Goal: Task Accomplishment & Management: Complete application form

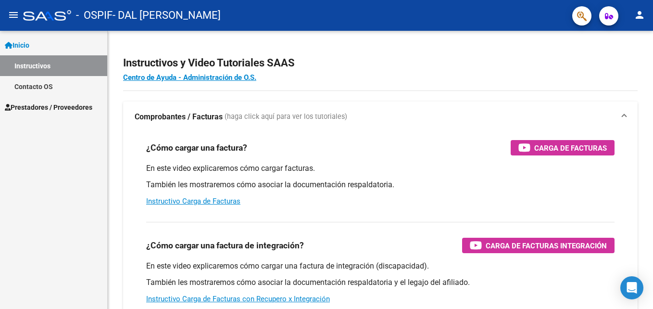
click at [86, 109] on span "Prestadores / Proveedores" at bounding box center [49, 107] width 88 height 11
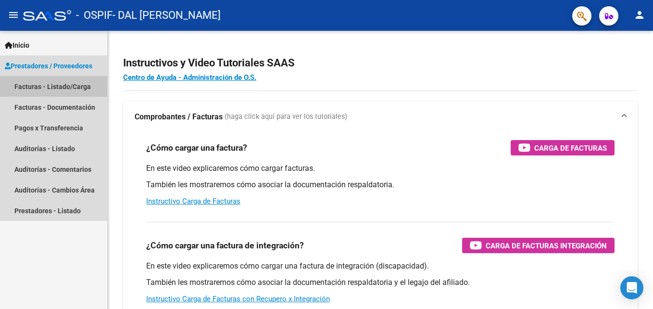
drag, startPoint x: 73, startPoint y: 86, endPoint x: 104, endPoint y: 93, distance: 32.7
click at [73, 85] on link "Facturas - Listado/Carga" at bounding box center [53, 86] width 107 height 21
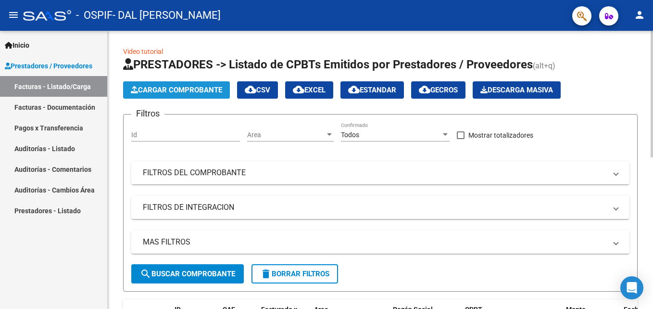
click at [193, 88] on span "Cargar Comprobante" at bounding box center [176, 90] width 91 height 9
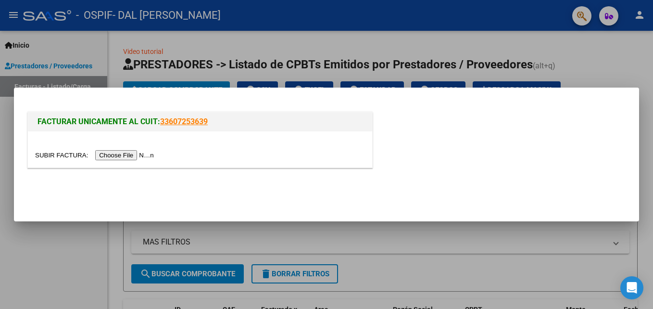
click at [123, 156] on input "file" at bounding box center [96, 155] width 122 height 10
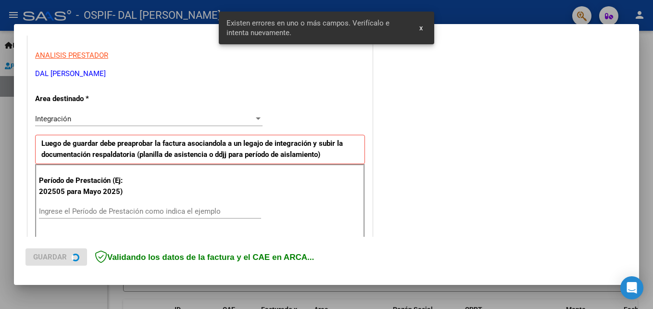
scroll to position [217, 0]
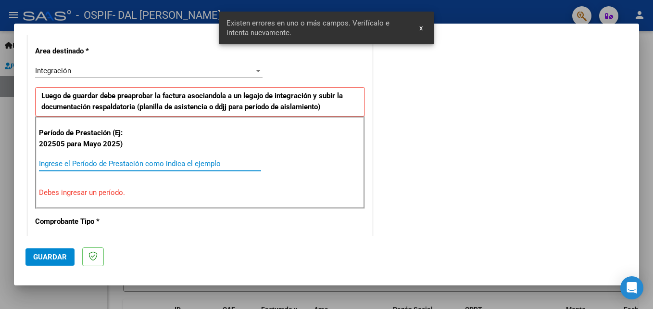
drag, startPoint x: 93, startPoint y: 160, endPoint x: 88, endPoint y: 160, distance: 5.3
click at [93, 162] on input "Ingrese el Período de Prestación como indica el ejemplo" at bounding box center [150, 163] width 222 height 9
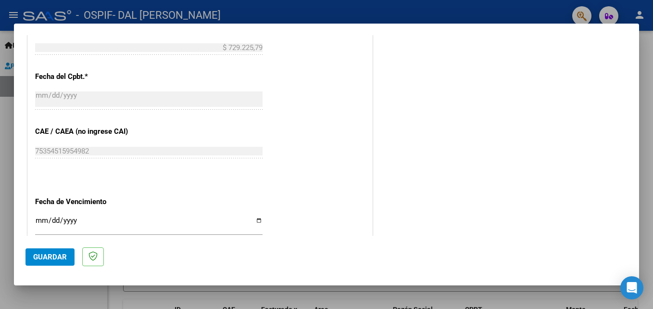
scroll to position [553, 0]
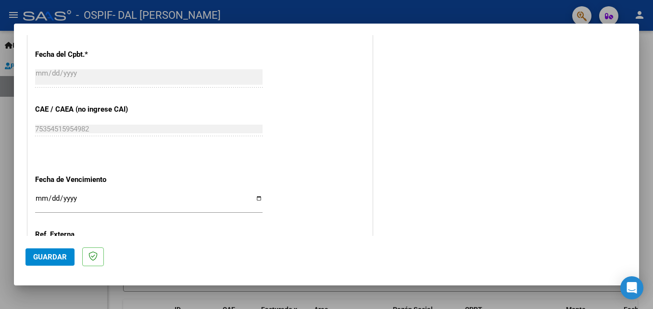
type input "202508"
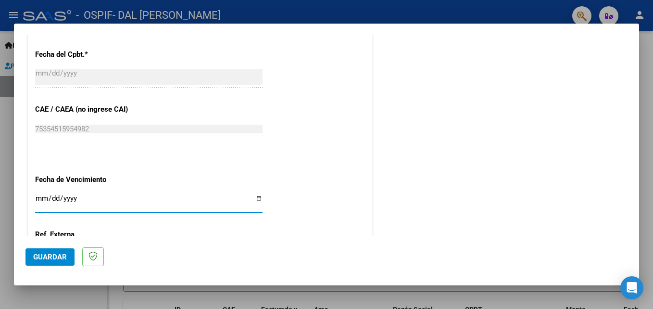
click at [40, 198] on input "Ingresar la fecha" at bounding box center [149, 201] width 228 height 15
type input "[DATE]"
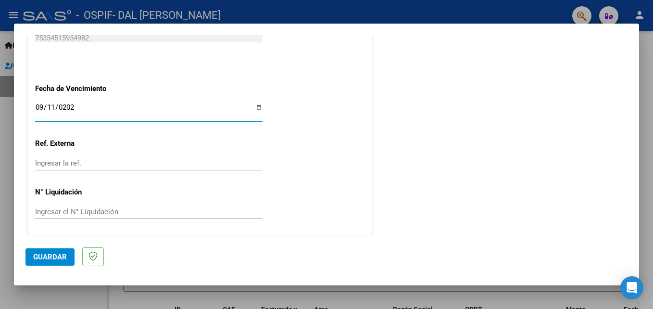
scroll to position [646, 0]
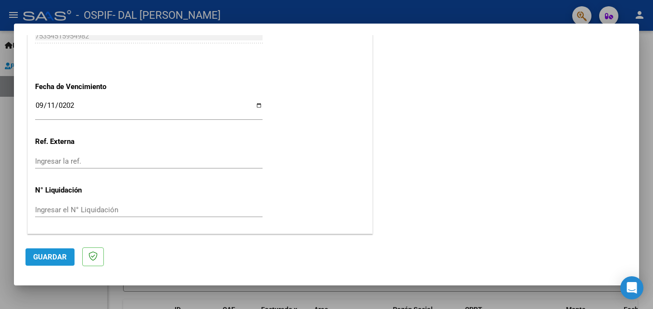
drag, startPoint x: 55, startPoint y: 255, endPoint x: 60, endPoint y: 255, distance: 4.8
click at [55, 255] on span "Guardar" at bounding box center [50, 257] width 34 height 9
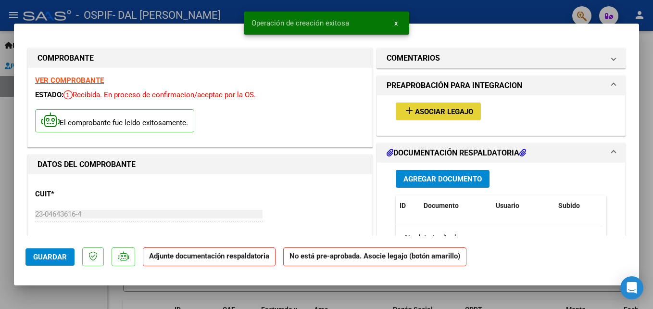
click at [422, 112] on span "Asociar Legajo" at bounding box center [444, 111] width 58 height 9
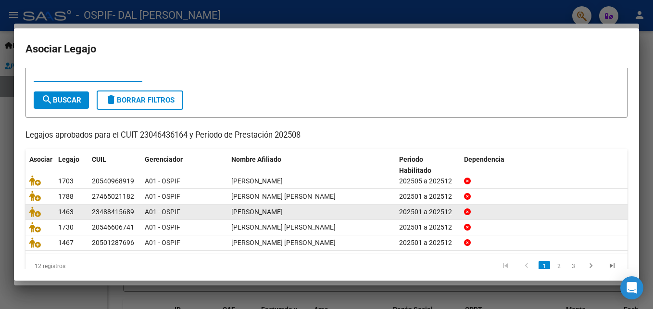
scroll to position [52, 0]
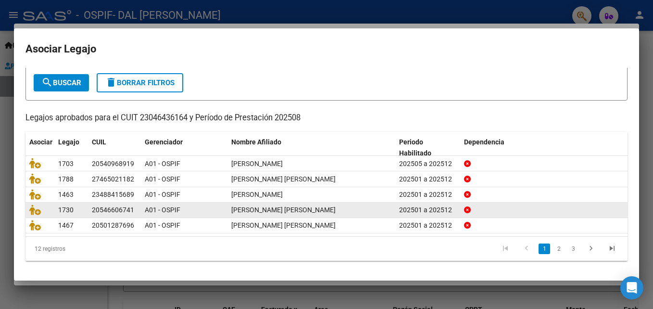
click at [553, 250] on link "2" at bounding box center [559, 248] width 12 height 11
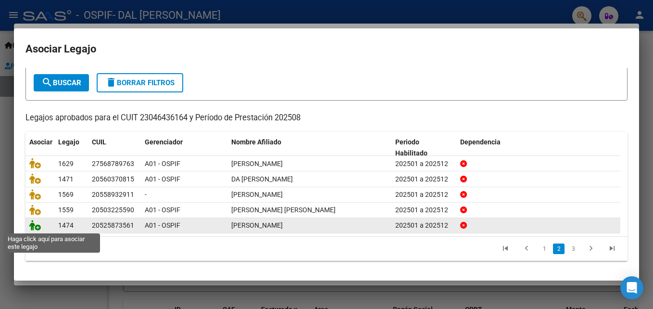
click at [40, 224] on icon at bounding box center [35, 225] width 12 height 11
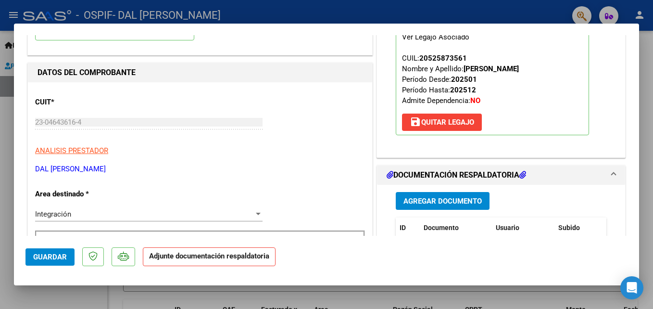
scroll to position [96, 0]
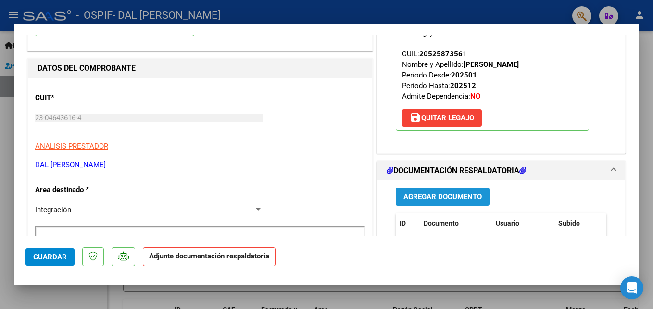
click at [428, 196] on span "Agregar Documento" at bounding box center [443, 196] width 78 height 9
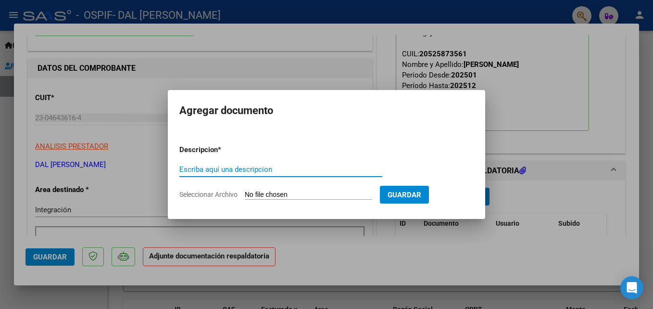
click at [227, 170] on input "Escriba aquí una descripcion" at bounding box center [280, 169] width 203 height 9
type input "planilla"
click at [284, 193] on input "Seleccionar Archivo" at bounding box center [309, 195] width 128 height 9
type input "C:\fakepath\[PERSON_NAME] (2).pdf"
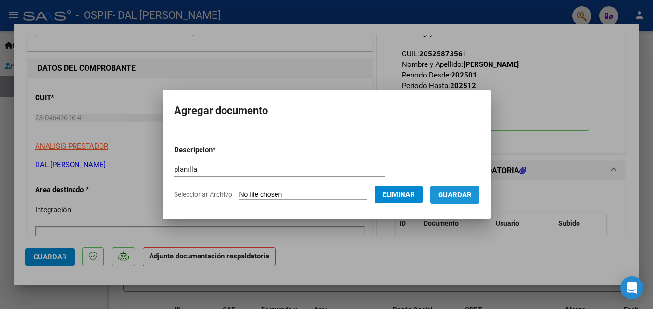
click at [472, 194] on span "Guardar" at bounding box center [455, 195] width 34 height 9
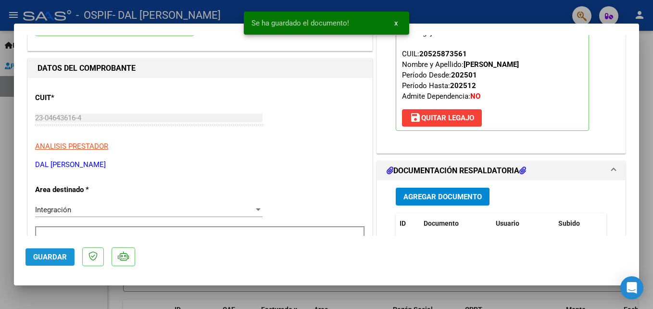
click at [52, 256] on span "Guardar" at bounding box center [50, 257] width 34 height 9
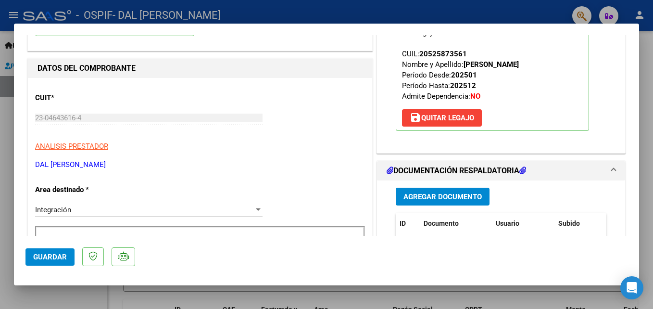
click at [503, 13] on div at bounding box center [326, 154] width 653 height 309
type input "$ 0,00"
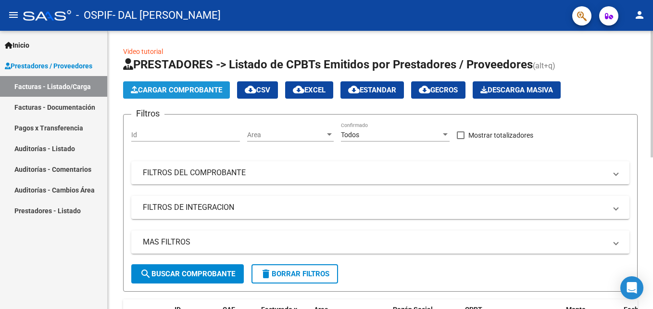
click at [198, 90] on span "Cargar Comprobante" at bounding box center [176, 90] width 91 height 9
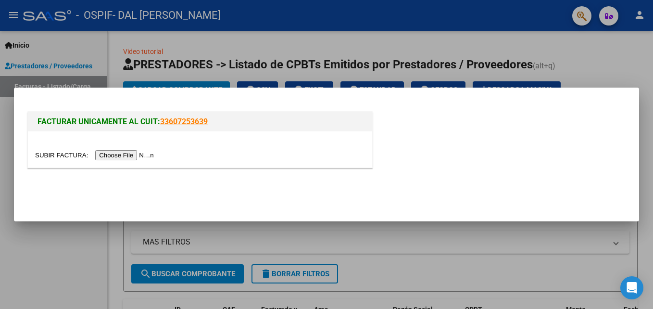
click at [117, 157] on input "file" at bounding box center [96, 155] width 122 height 10
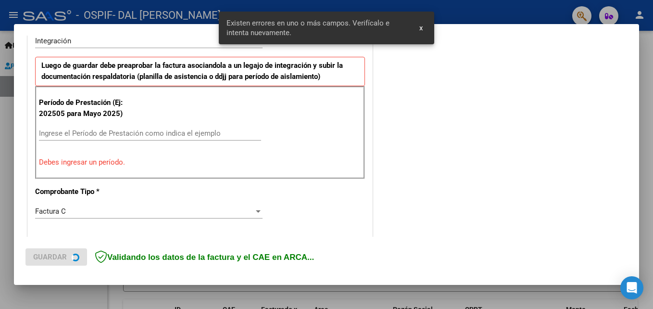
scroll to position [248, 0]
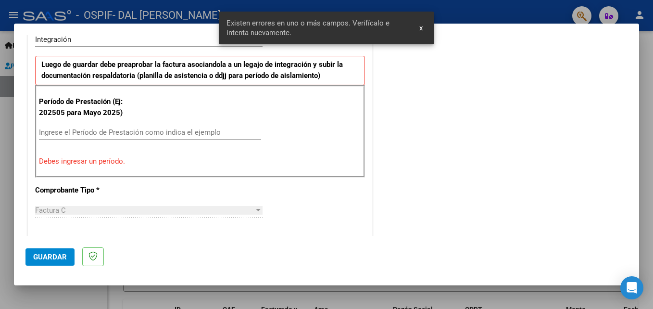
click at [102, 123] on div "Período de Prestación (Ej: 202505 para [DATE]) Ingrese el Período de Prestación…" at bounding box center [200, 131] width 330 height 92
click at [96, 134] on input "Ingrese el Período de Prestación como indica el ejemplo" at bounding box center [150, 132] width 222 height 9
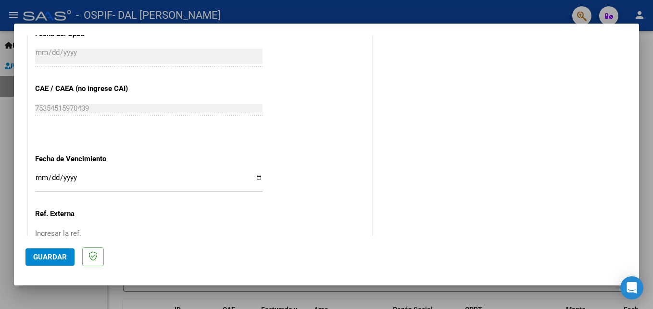
scroll to position [585, 0]
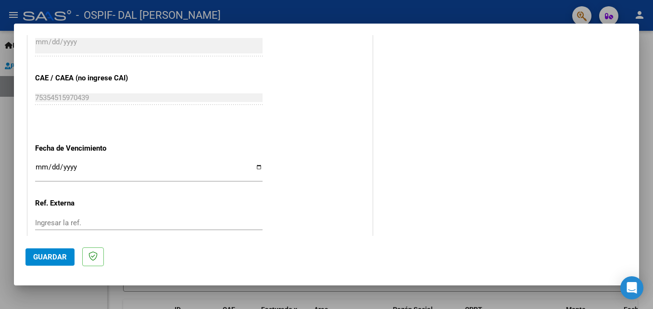
type input "202508"
click at [38, 170] on input "Ingresar la fecha" at bounding box center [149, 170] width 228 height 15
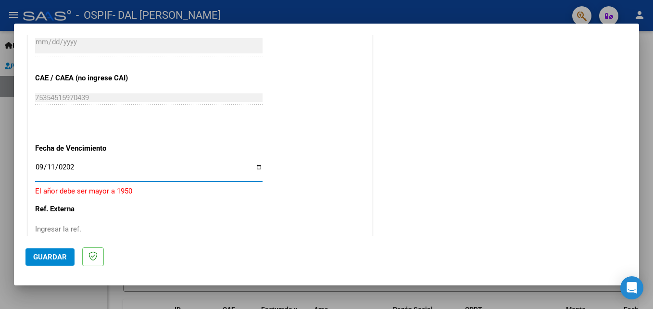
type input "[DATE]"
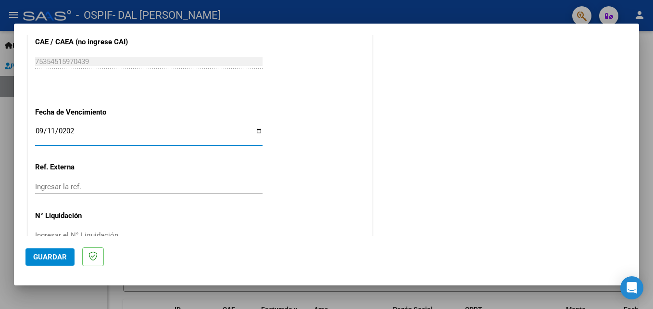
scroll to position [646, 0]
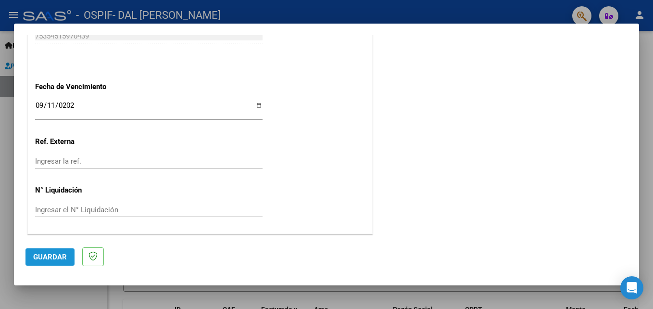
click at [66, 264] on button "Guardar" at bounding box center [50, 256] width 49 height 17
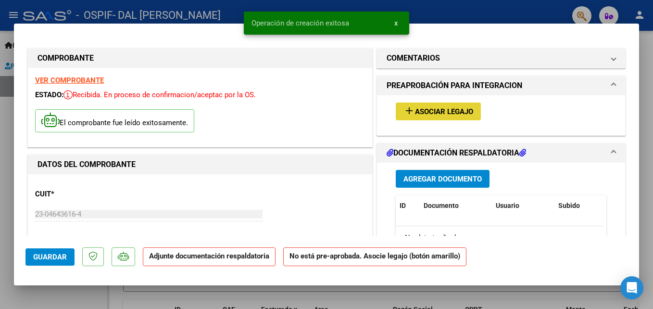
click at [427, 111] on span "Asociar Legajo" at bounding box center [444, 111] width 58 height 9
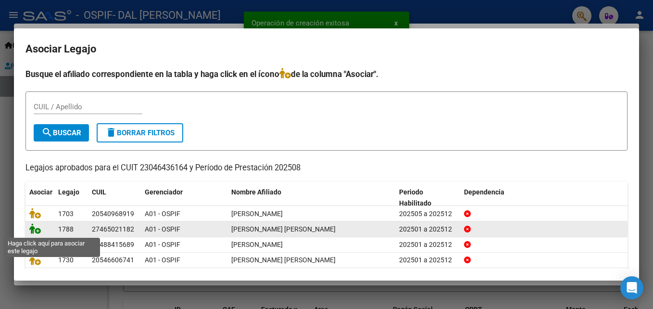
click at [40, 229] on icon at bounding box center [35, 228] width 12 height 11
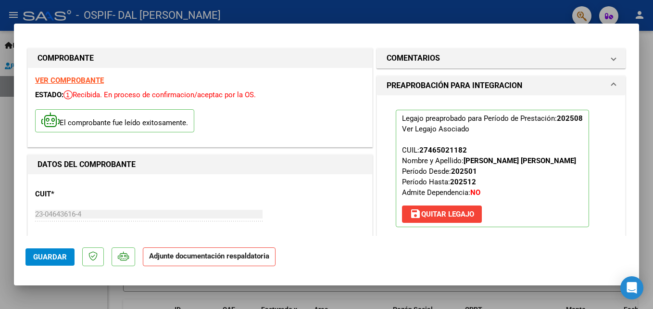
click at [453, 257] on mat-dialog-actions "Guardar Adjunte documentación respaldatoria" at bounding box center [327, 255] width 602 height 38
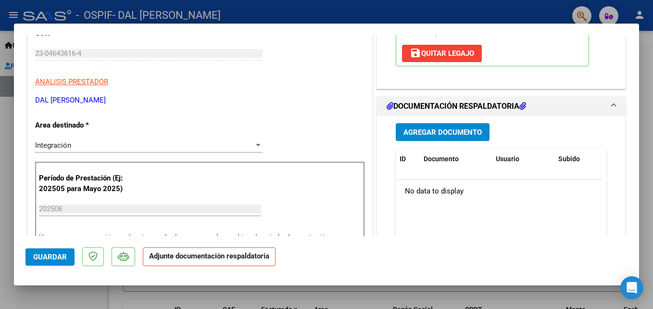
scroll to position [187, 0]
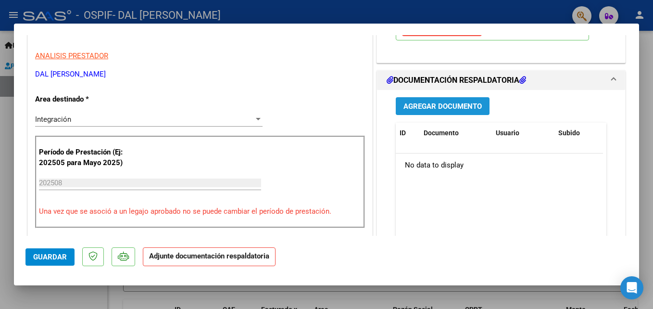
click at [453, 105] on span "Agregar Documento" at bounding box center [443, 106] width 78 height 9
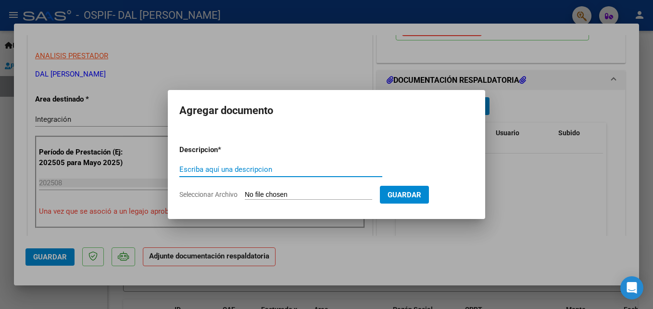
click at [217, 168] on input "Escriba aquí una descripcion" at bounding box center [280, 169] width 203 height 9
paste input "planilla"
type input "planilla"
click at [267, 192] on input "Seleccionar Archivo" at bounding box center [309, 195] width 128 height 9
type input "C:\fakepath\[PERSON_NAME] - AGOSTO.pdf"
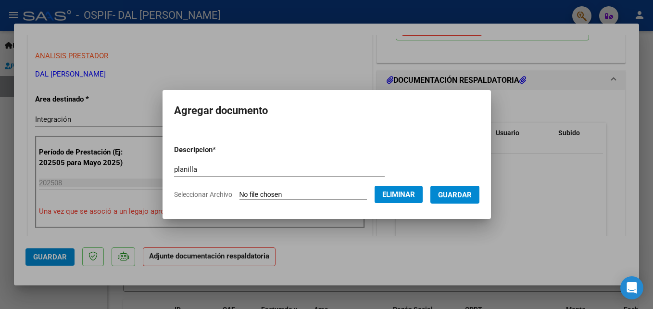
click at [472, 195] on span "Guardar" at bounding box center [455, 195] width 34 height 9
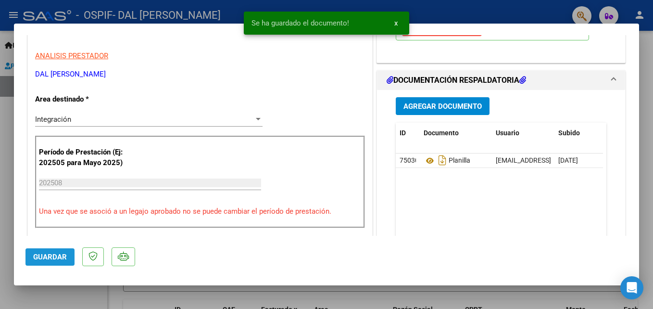
click at [58, 255] on span "Guardar" at bounding box center [50, 257] width 34 height 9
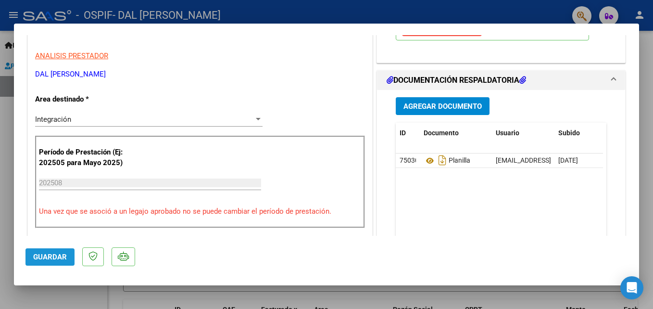
click at [55, 255] on span "Guardar" at bounding box center [50, 257] width 34 height 9
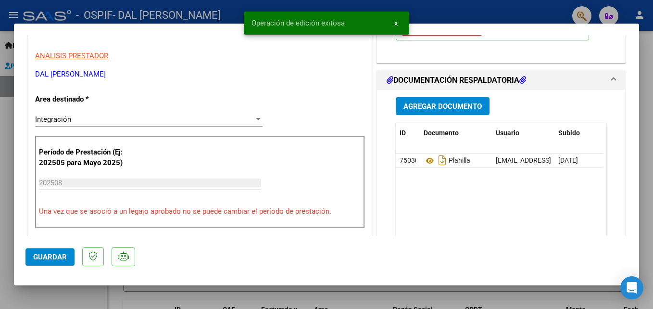
click at [441, 6] on div at bounding box center [326, 154] width 653 height 309
type input "$ 0,00"
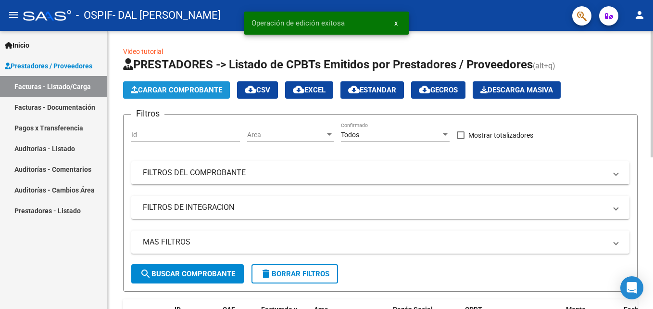
click at [174, 85] on button "Cargar Comprobante" at bounding box center [176, 89] width 107 height 17
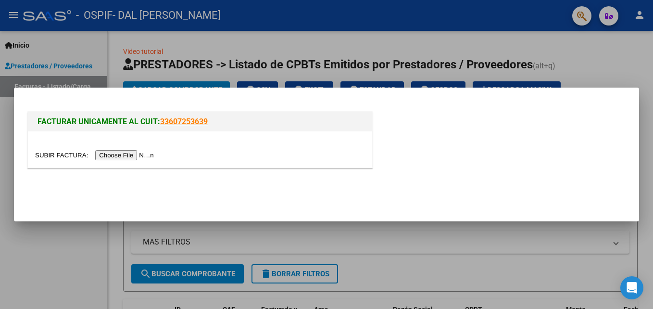
click at [121, 153] on input "file" at bounding box center [96, 155] width 122 height 10
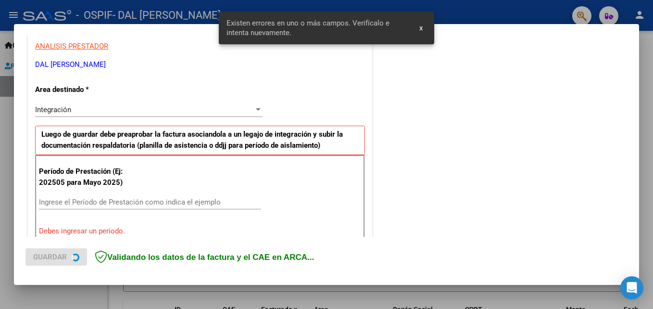
scroll to position [217, 0]
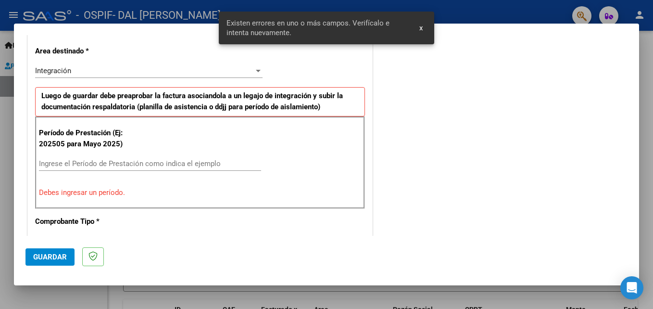
click at [75, 164] on input "Ingrese el Período de Prestación como indica el ejemplo" at bounding box center [150, 163] width 222 height 9
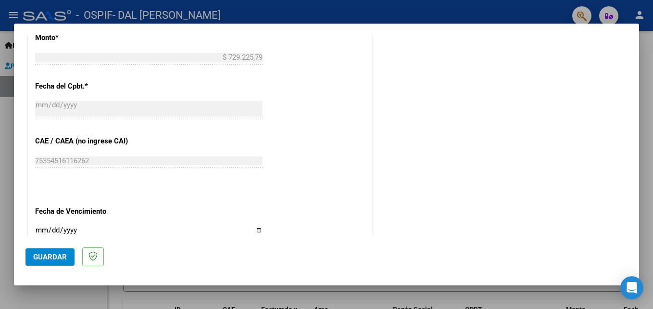
scroll to position [553, 0]
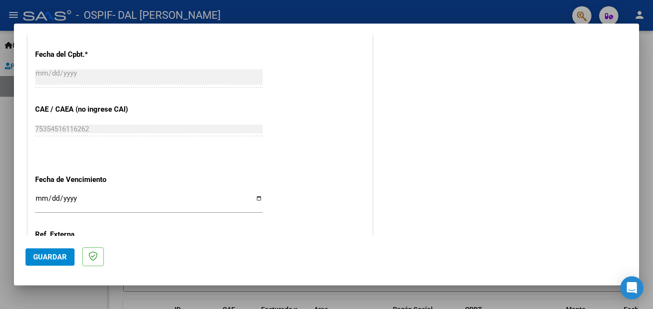
type input "202508"
click at [40, 202] on input "Ingresar la fecha" at bounding box center [149, 201] width 228 height 15
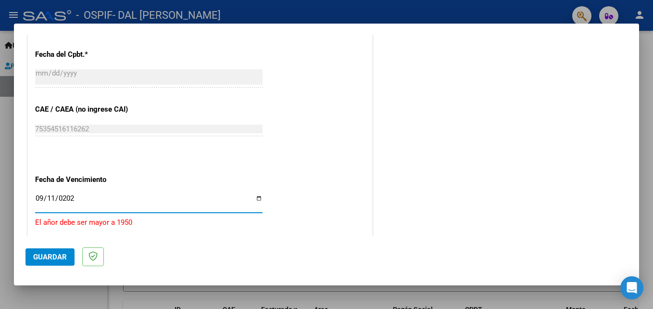
type input "[DATE]"
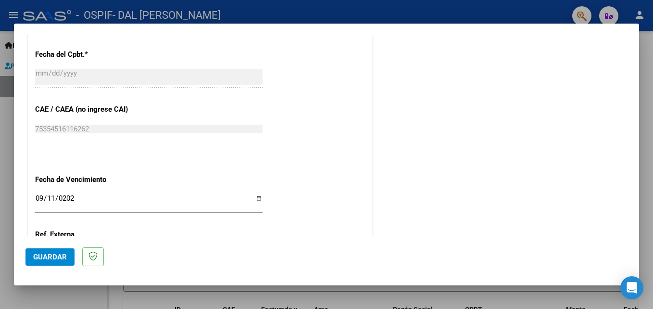
scroll to position [646, 0]
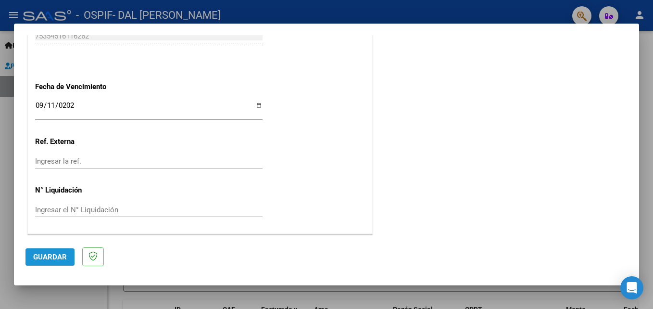
drag, startPoint x: 49, startPoint y: 257, endPoint x: 108, endPoint y: 191, distance: 88.6
click at [50, 255] on span "Guardar" at bounding box center [50, 257] width 34 height 9
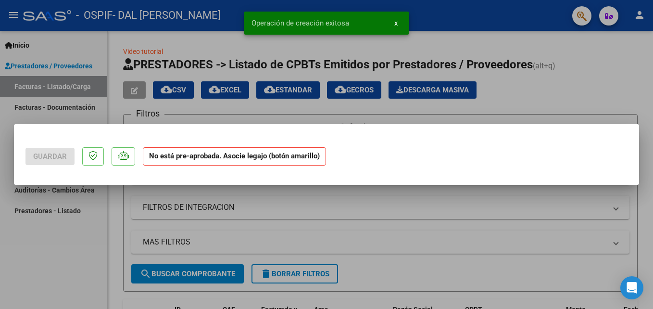
scroll to position [0, 0]
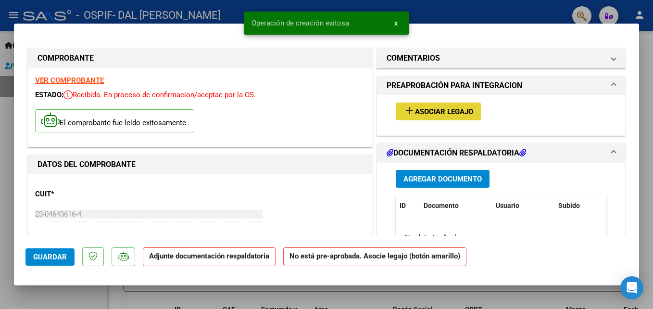
click at [440, 111] on span "Asociar Legajo" at bounding box center [444, 111] width 58 height 9
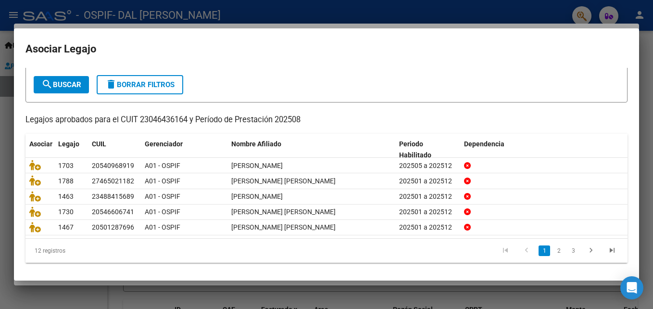
scroll to position [52, 0]
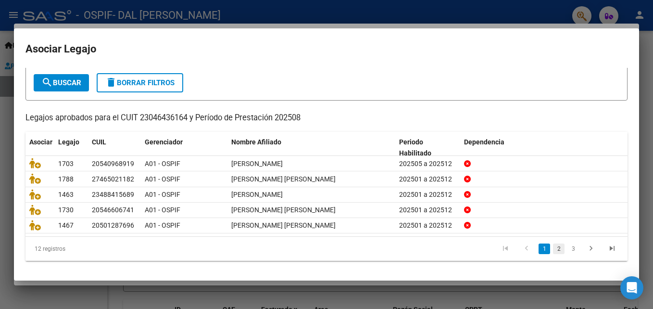
click at [553, 249] on link "2" at bounding box center [559, 248] width 12 height 11
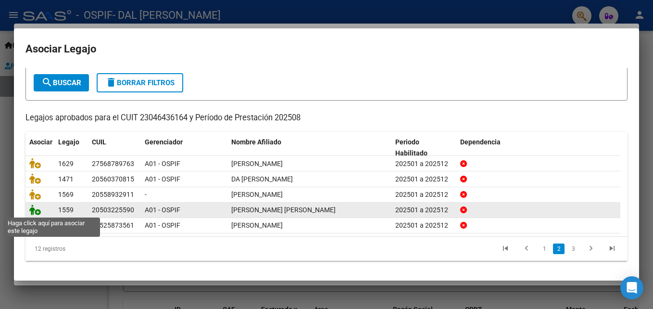
click at [35, 209] on icon at bounding box center [35, 209] width 12 height 11
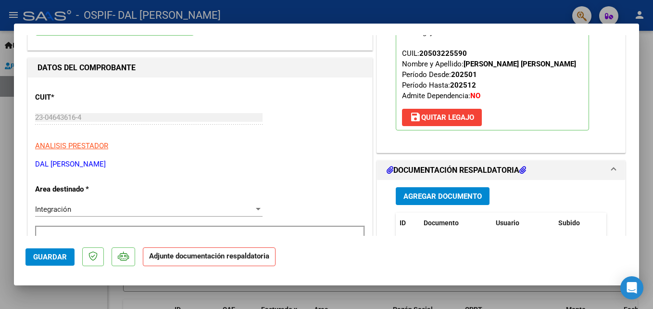
scroll to position [161, 0]
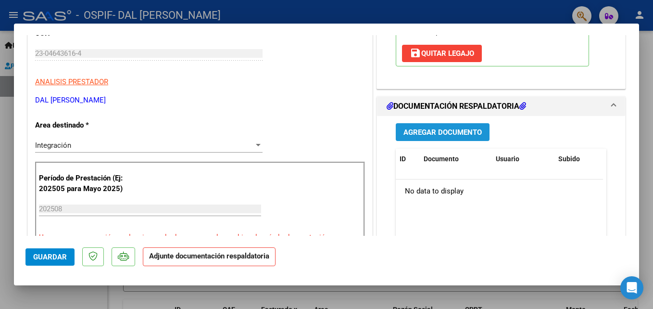
click at [453, 128] on span "Agregar Documento" at bounding box center [443, 132] width 78 height 9
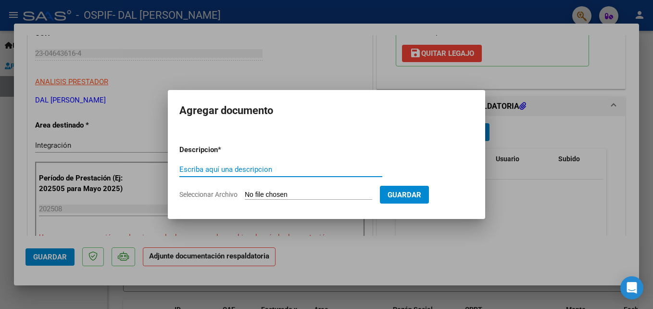
drag, startPoint x: 242, startPoint y: 165, endPoint x: 197, endPoint y: 169, distance: 45.0
click at [197, 173] on div "Escriba aquí una descripcion" at bounding box center [280, 169] width 203 height 14
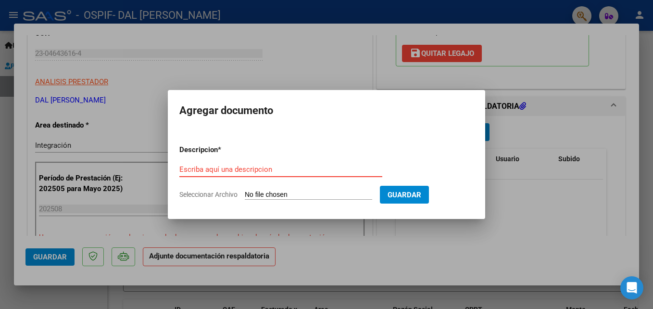
click at [197, 169] on input "Escriba aquí una descripcion" at bounding box center [280, 169] width 203 height 9
paste input "planilla"
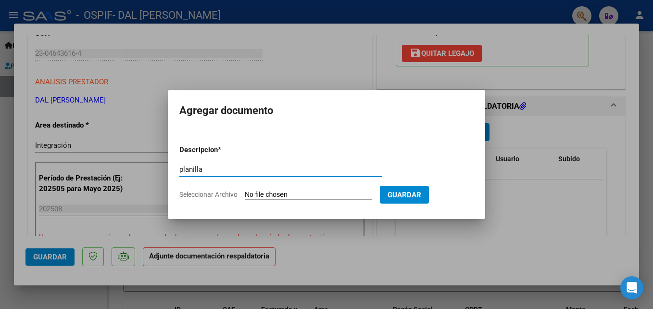
type input "planilla"
click at [285, 197] on input "Seleccionar Archivo" at bounding box center [309, 195] width 128 height 9
type input "C:\fakepath\[PERSON_NAME] - AGOSTO (1).pdf"
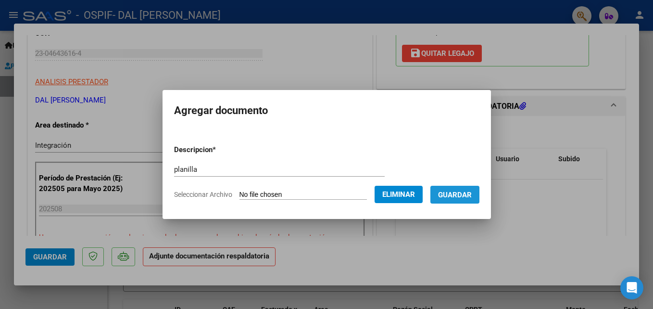
click at [463, 191] on span "Guardar" at bounding box center [455, 195] width 34 height 9
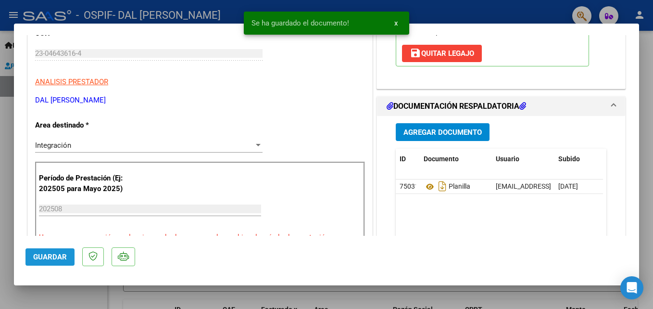
click at [51, 251] on button "Guardar" at bounding box center [50, 256] width 49 height 17
click at [495, 15] on div at bounding box center [326, 154] width 653 height 309
type input "$ 0,00"
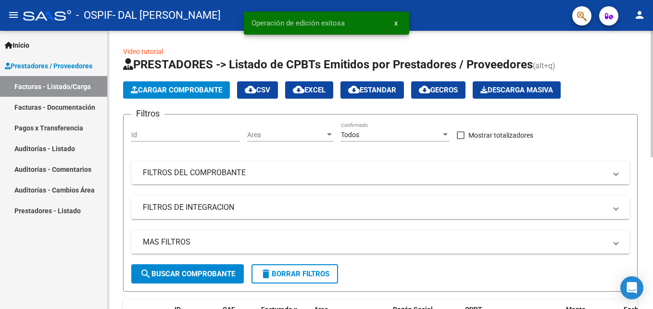
click at [175, 88] on span "Cargar Comprobante" at bounding box center [176, 90] width 91 height 9
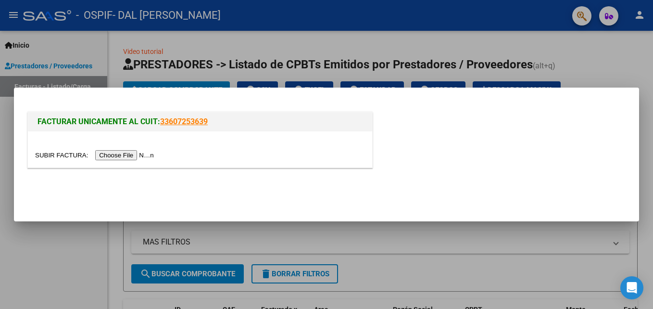
click at [127, 154] on input "file" at bounding box center [96, 155] width 122 height 10
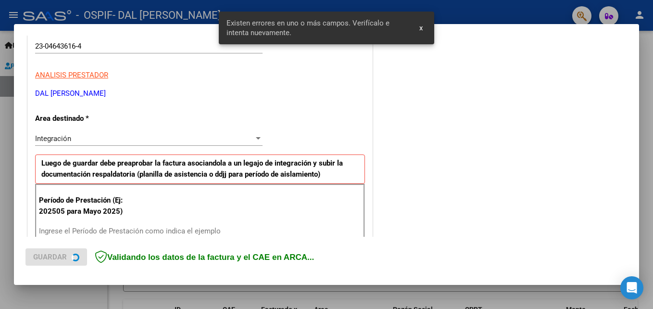
scroll to position [217, 0]
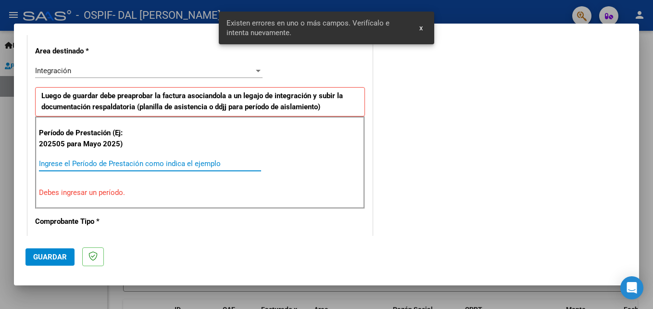
drag, startPoint x: 131, startPoint y: 165, endPoint x: 133, endPoint y: 151, distance: 13.6
click at [133, 160] on input "Ingrese el Período de Prestación como indica el ejemplo" at bounding box center [150, 163] width 222 height 9
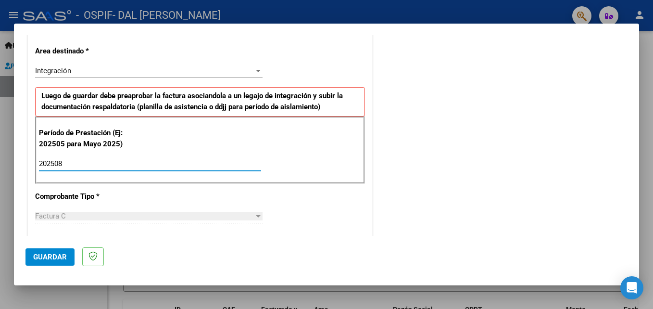
type input "202508"
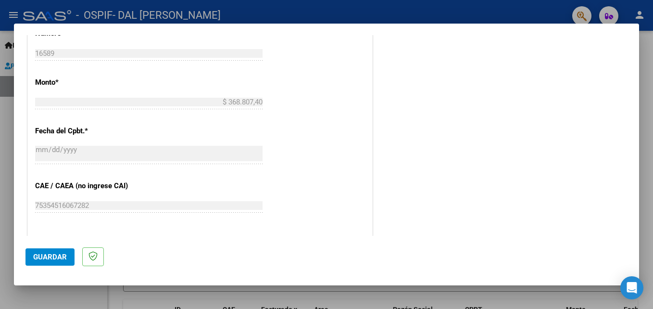
scroll to position [529, 0]
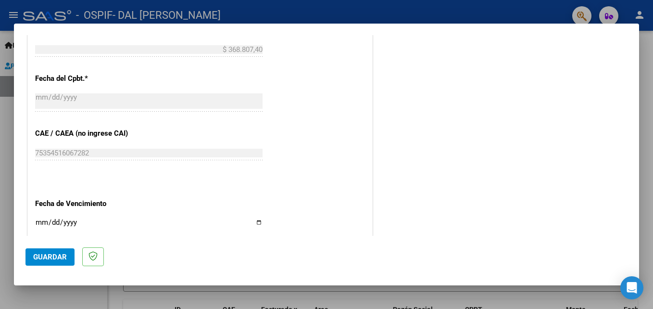
click at [39, 218] on div "Ingresar la fecha" at bounding box center [149, 226] width 228 height 21
type input "[DATE]"
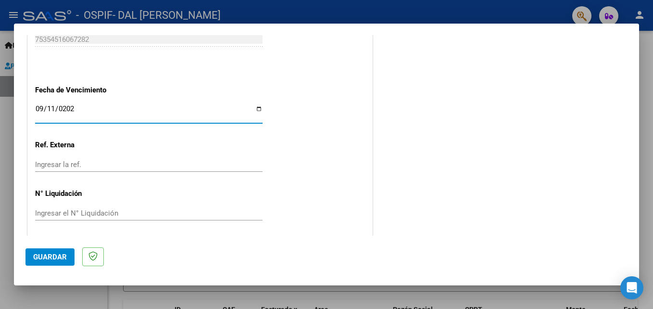
scroll to position [646, 0]
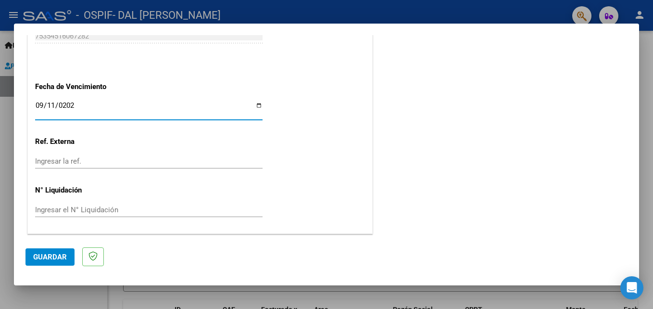
click at [66, 262] on button "Guardar" at bounding box center [50, 256] width 49 height 17
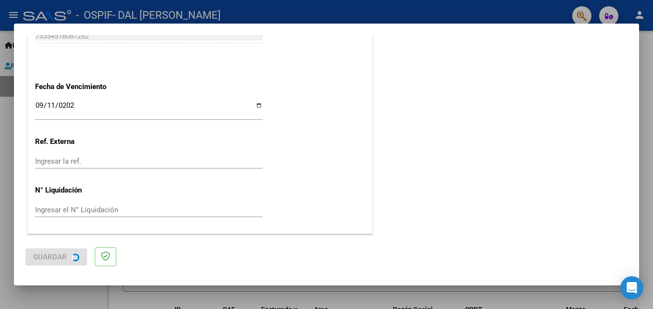
scroll to position [0, 0]
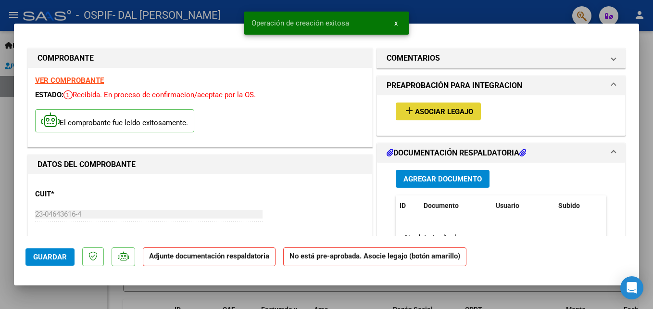
click at [454, 111] on span "Asociar Legajo" at bounding box center [444, 111] width 58 height 9
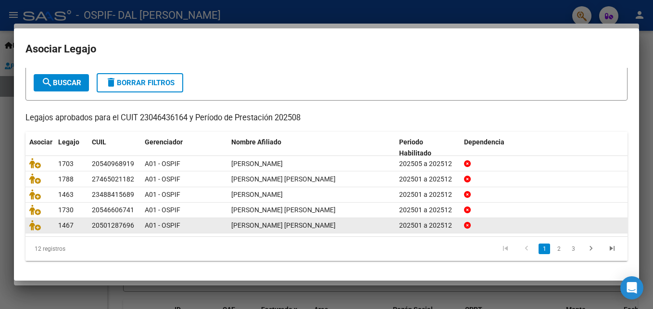
scroll to position [52, 0]
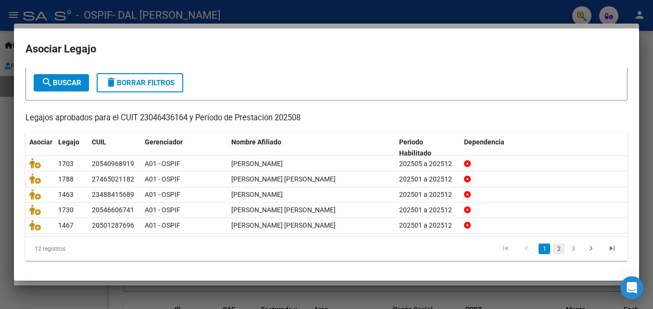
click at [553, 250] on link "2" at bounding box center [559, 248] width 12 height 11
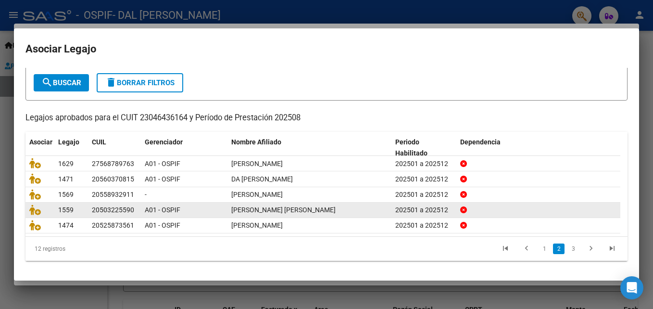
drag, startPoint x: 564, startPoint y: 248, endPoint x: 554, endPoint y: 249, distance: 10.2
click at [568, 248] on link "3" at bounding box center [574, 248] width 12 height 11
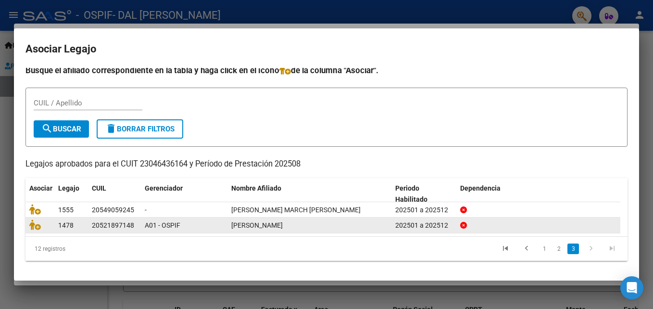
scroll to position [5, 0]
click at [34, 225] on icon at bounding box center [35, 224] width 12 height 11
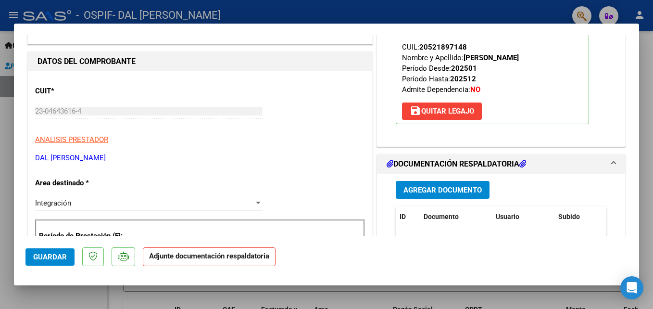
scroll to position [128, 0]
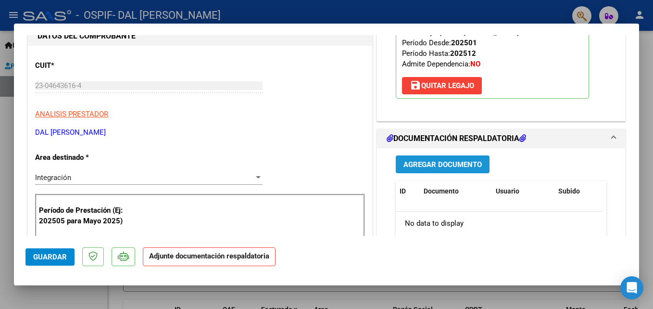
click at [471, 165] on span "Agregar Documento" at bounding box center [443, 164] width 78 height 9
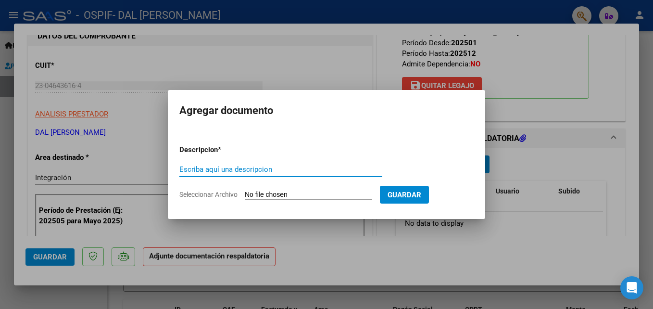
paste input "planilla"
type input "planilla"
click at [264, 196] on input "Seleccionar Archivo" at bounding box center [309, 195] width 128 height 9
type input "C:\fakepath\[PERSON_NAME]-agosto.pdf"
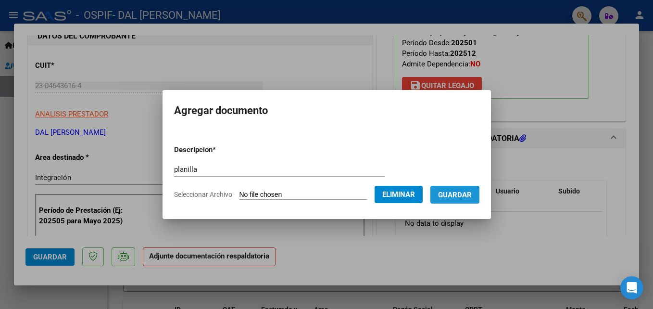
click at [462, 195] on span "Guardar" at bounding box center [455, 195] width 34 height 9
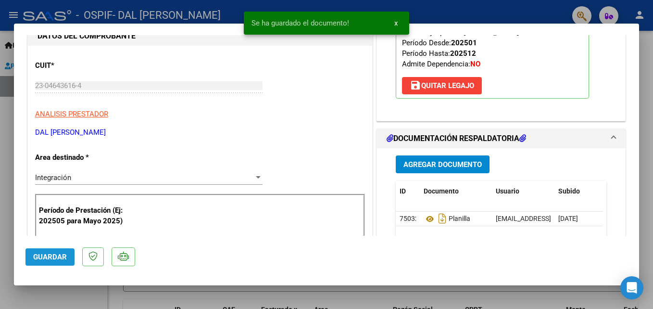
click at [54, 256] on span "Guardar" at bounding box center [50, 257] width 34 height 9
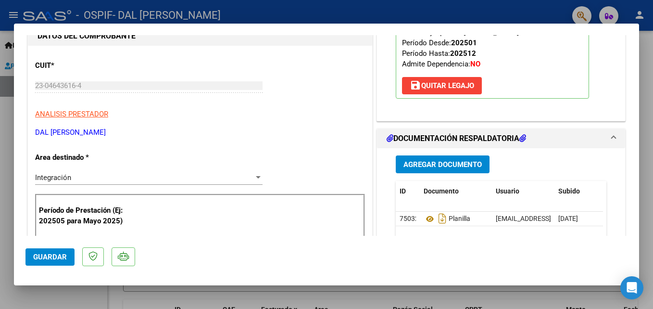
click at [393, 10] on div at bounding box center [326, 154] width 653 height 309
type input "$ 0,00"
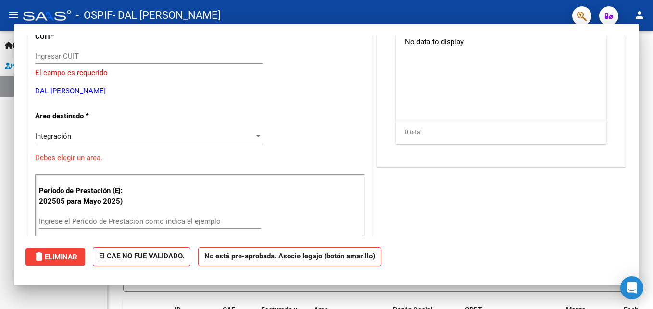
scroll to position [99, 0]
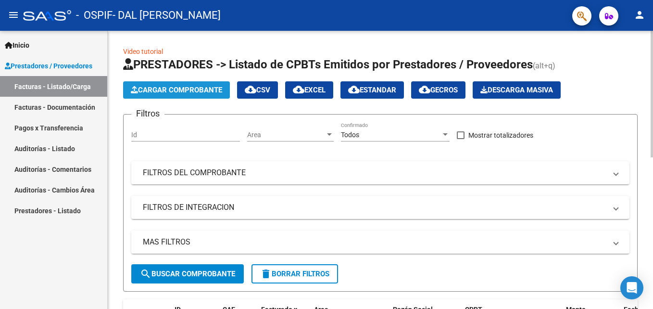
click at [195, 82] on button "Cargar Comprobante" at bounding box center [176, 89] width 107 height 17
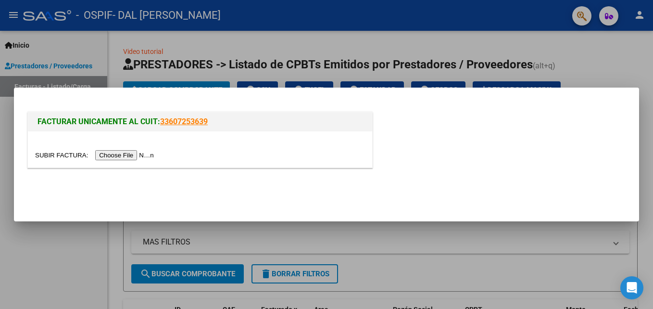
click at [115, 158] on input "file" at bounding box center [96, 155] width 122 height 10
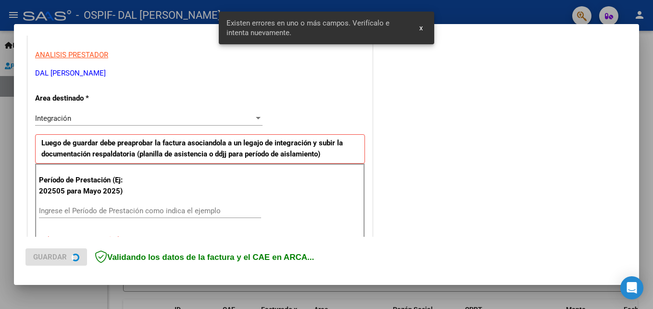
scroll to position [235, 0]
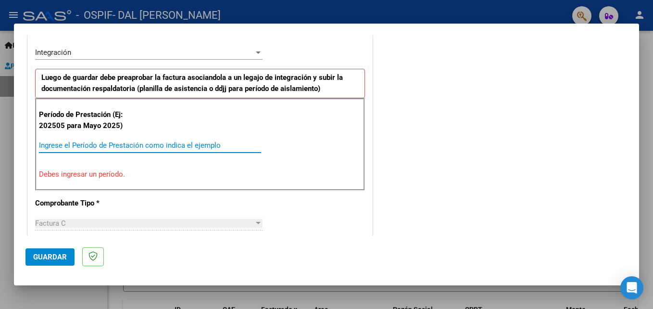
click at [96, 148] on input "Ingrese el Período de Prestación como indica el ejemplo" at bounding box center [150, 145] width 222 height 9
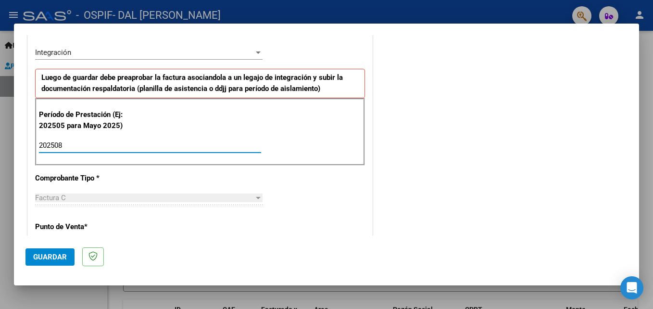
type input "202508"
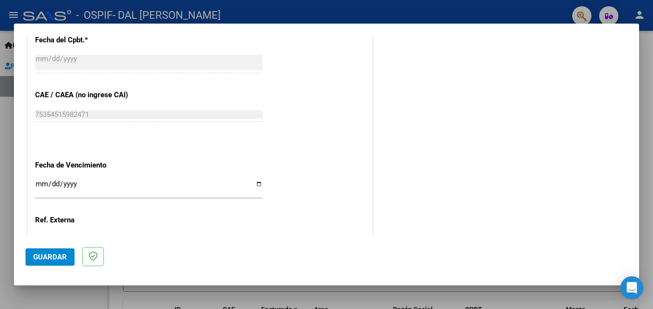
scroll to position [572, 0]
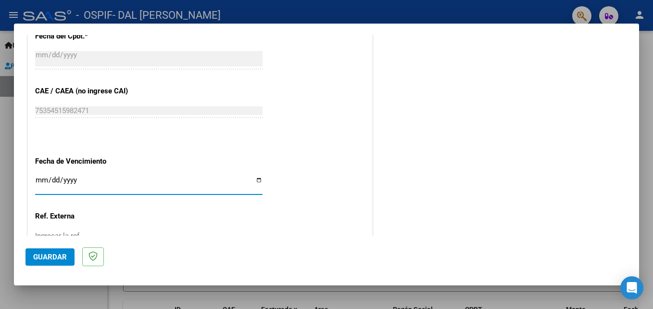
drag, startPoint x: 41, startPoint y: 182, endPoint x: 28, endPoint y: 179, distance: 12.7
click at [39, 183] on input "Ingresar la fecha" at bounding box center [149, 183] width 228 height 15
type input "[DATE]"
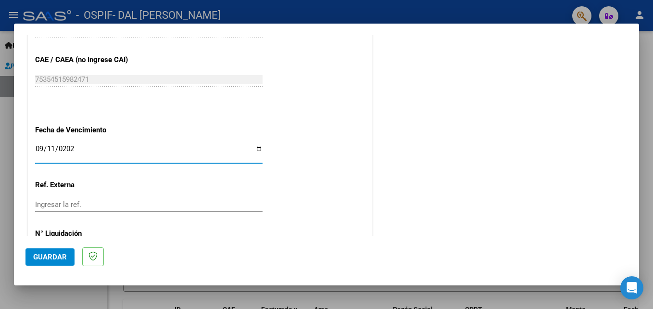
scroll to position [646, 0]
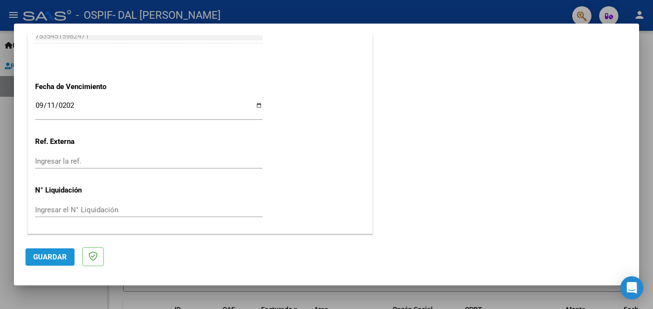
drag, startPoint x: 51, startPoint y: 256, endPoint x: 118, endPoint y: 215, distance: 79.2
click at [53, 255] on span "Guardar" at bounding box center [50, 257] width 34 height 9
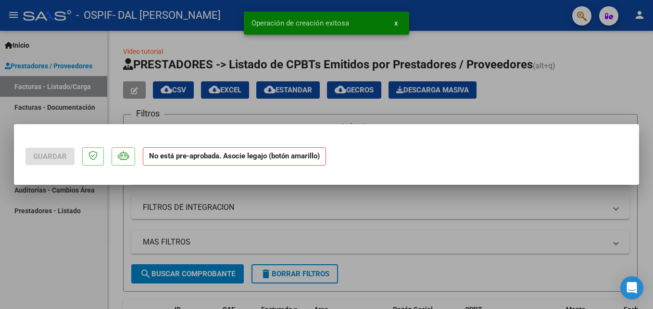
scroll to position [0, 0]
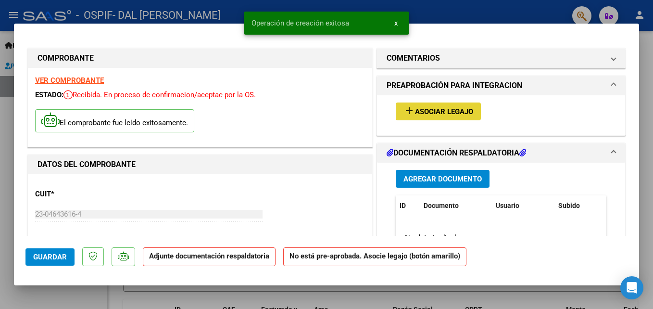
click at [435, 114] on span "Asociar Legajo" at bounding box center [444, 111] width 58 height 9
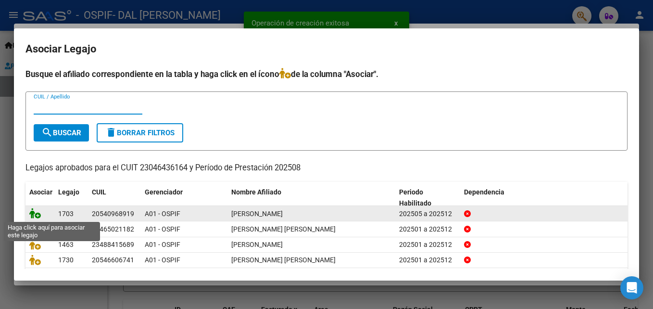
click at [35, 218] on icon at bounding box center [35, 213] width 12 height 11
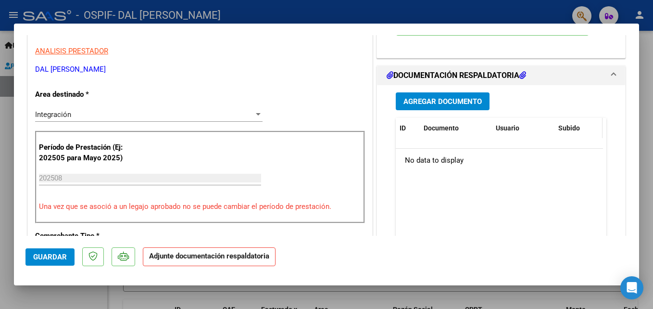
scroll to position [192, 0]
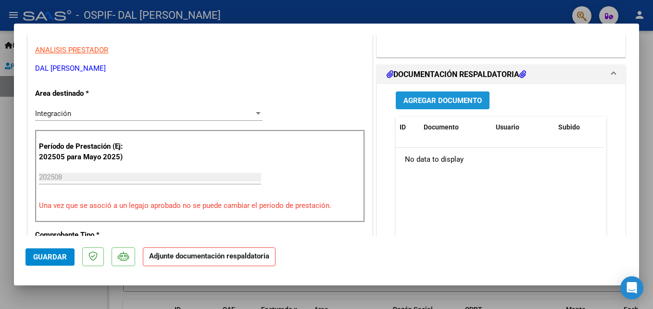
click at [420, 101] on span "Agregar Documento" at bounding box center [443, 100] width 78 height 9
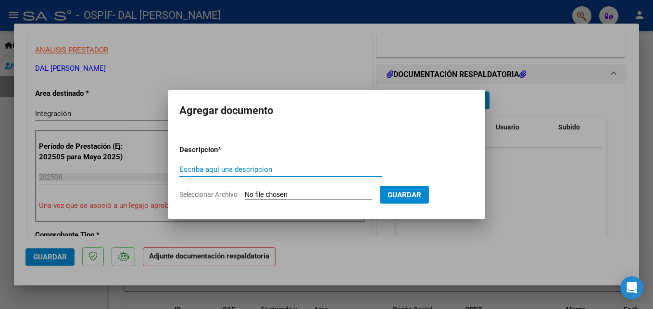
paste input "planilla"
type input "planilla"
click at [271, 197] on input "Seleccionar Archivo" at bounding box center [309, 195] width 128 height 9
type input "C:\fakepath\[PERSON_NAME] - AGOSTO.pdf"
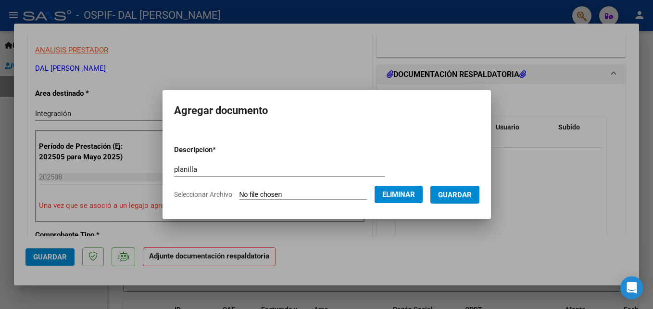
click at [472, 190] on span "Guardar" at bounding box center [455, 194] width 34 height 9
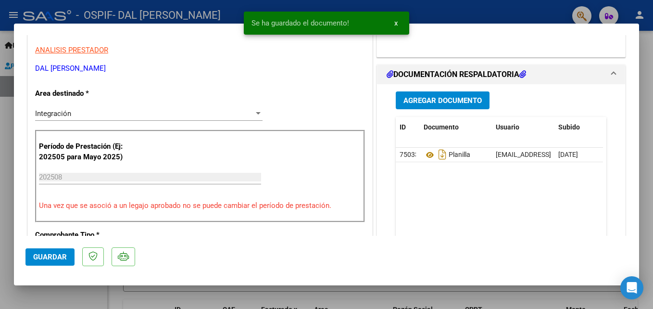
click at [55, 247] on mat-dialog-actions "Guardar" at bounding box center [327, 255] width 602 height 38
click at [54, 259] on span "Guardar" at bounding box center [50, 257] width 34 height 9
click at [457, 16] on div at bounding box center [326, 154] width 653 height 309
type input "$ 0,00"
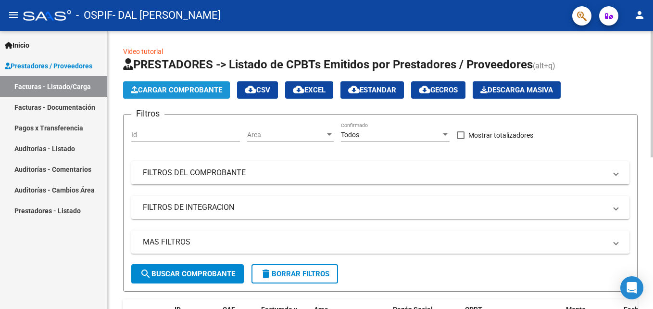
click at [204, 88] on span "Cargar Comprobante" at bounding box center [176, 90] width 91 height 9
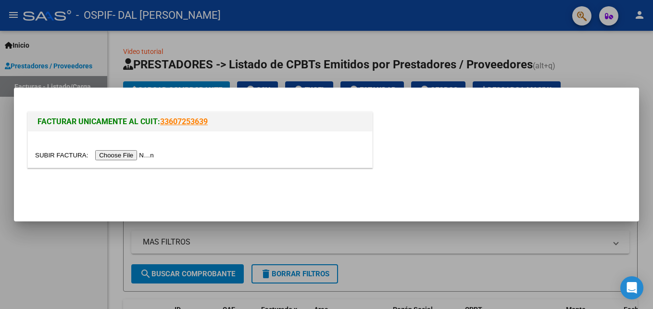
click at [117, 156] on input "file" at bounding box center [96, 155] width 122 height 10
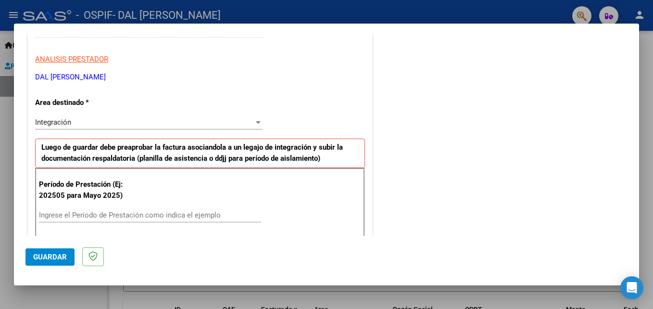
scroll to position [192, 0]
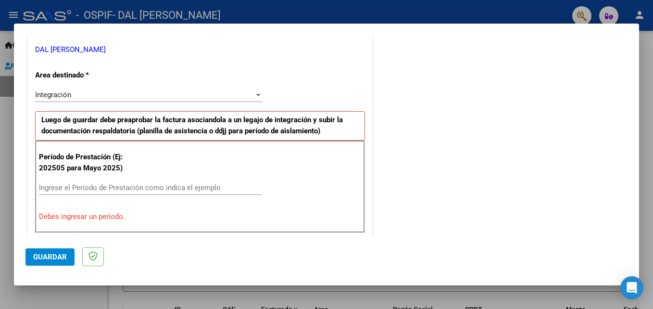
click at [87, 186] on div "Ingrese el Período de Prestación como indica el ejemplo" at bounding box center [150, 187] width 222 height 14
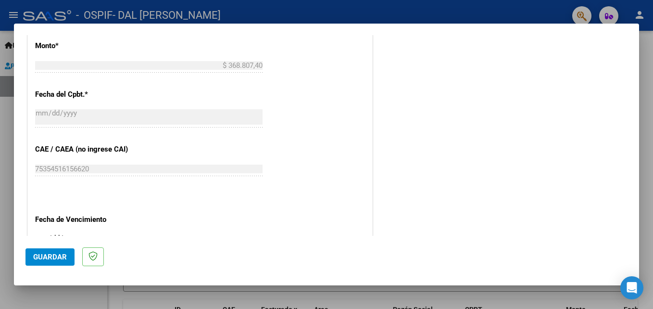
scroll to position [529, 0]
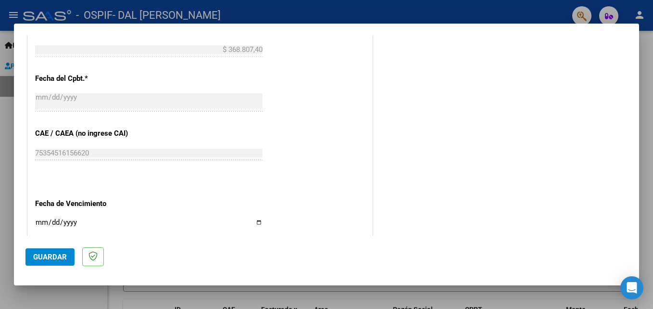
type input "202508"
click at [38, 221] on input "Ingresar la fecha" at bounding box center [149, 225] width 228 height 15
type input "[DATE]"
drag, startPoint x: 51, startPoint y: 255, endPoint x: 89, endPoint y: 245, distance: 39.8
click at [52, 255] on span "Guardar" at bounding box center [50, 257] width 34 height 9
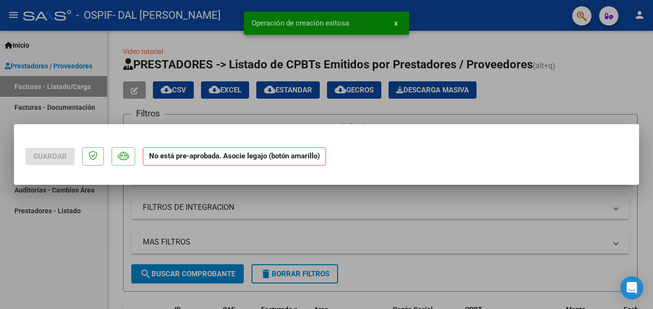
scroll to position [0, 0]
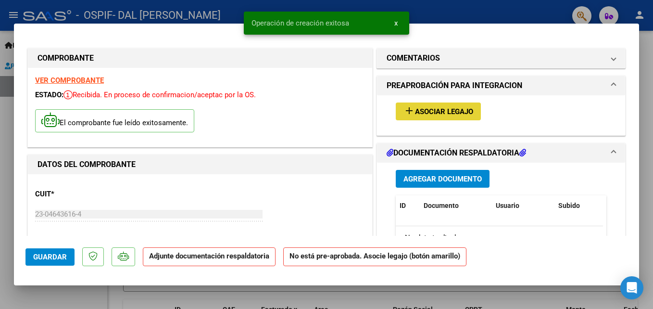
click at [430, 112] on span "Asociar Legajo" at bounding box center [444, 111] width 58 height 9
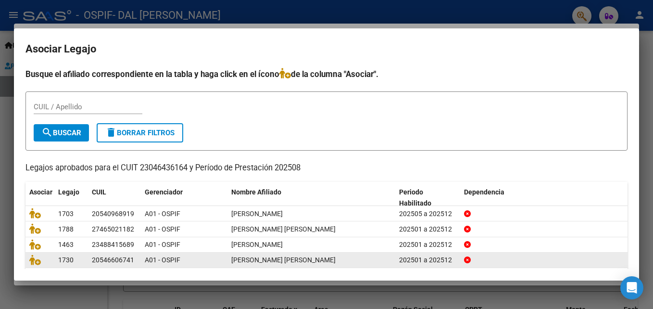
click at [67, 264] on span "1730" at bounding box center [65, 260] width 15 height 8
drag, startPoint x: 33, startPoint y: 264, endPoint x: 40, endPoint y: 262, distance: 7.9
click at [34, 264] on icon at bounding box center [35, 260] width 12 height 11
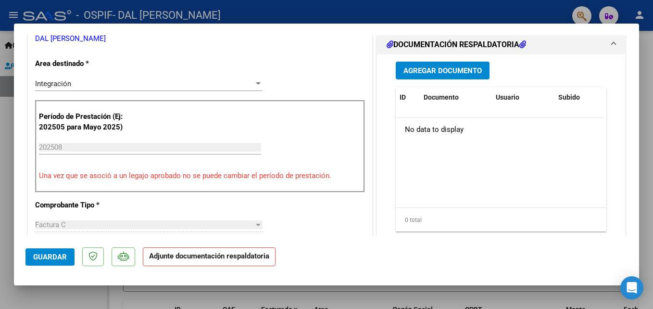
scroll to position [239, 0]
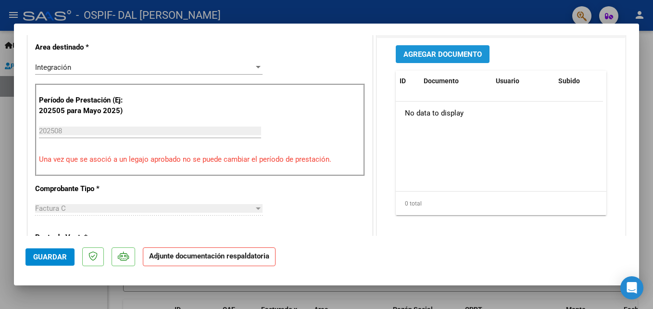
click at [454, 55] on span "Agregar Documento" at bounding box center [443, 54] width 78 height 9
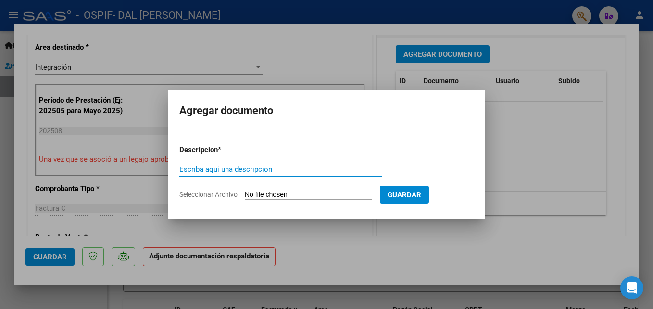
paste input "planilla"
type input "planilla"
click at [279, 190] on app-file-uploader "Seleccionar Archivo" at bounding box center [279, 194] width 201 height 9
click at [280, 196] on input "Seleccionar Archivo" at bounding box center [309, 195] width 128 height 9
type input "C:\fakepath\[PERSON_NAME] [PERSON_NAME] (1).pdf"
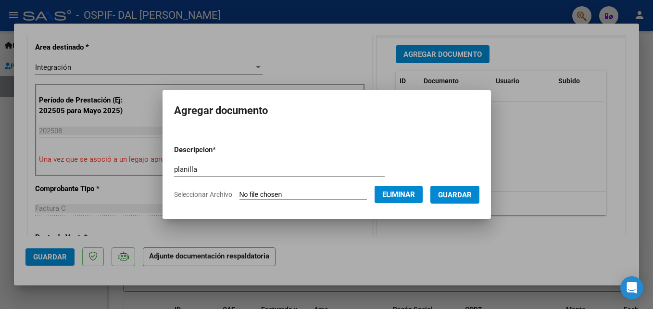
click at [469, 195] on span "Guardar" at bounding box center [455, 195] width 34 height 9
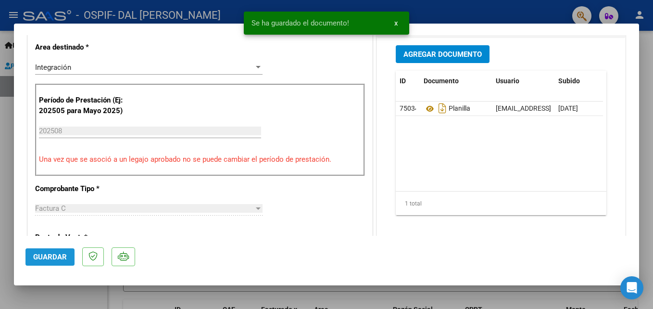
drag, startPoint x: 45, startPoint y: 256, endPoint x: 44, endPoint y: 248, distance: 8.7
click at [44, 251] on button "Guardar" at bounding box center [50, 256] width 49 height 17
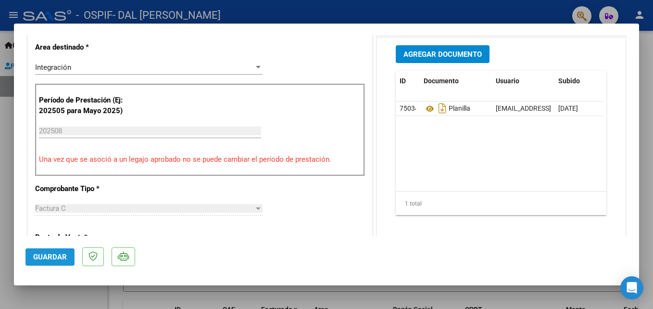
click at [44, 258] on span "Guardar" at bounding box center [50, 257] width 34 height 9
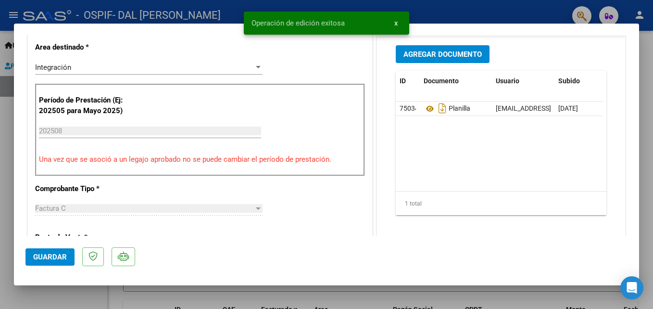
click at [505, 5] on div at bounding box center [326, 154] width 653 height 309
type input "$ 0,00"
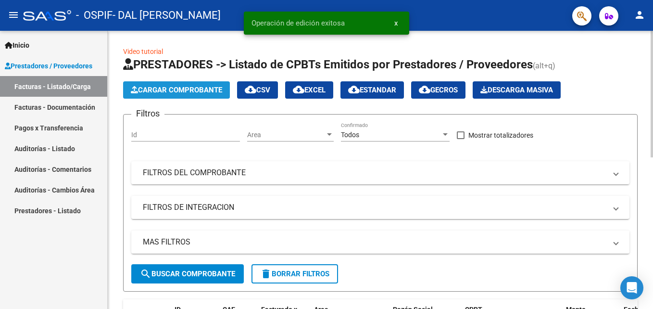
click at [176, 88] on span "Cargar Comprobante" at bounding box center [176, 90] width 91 height 9
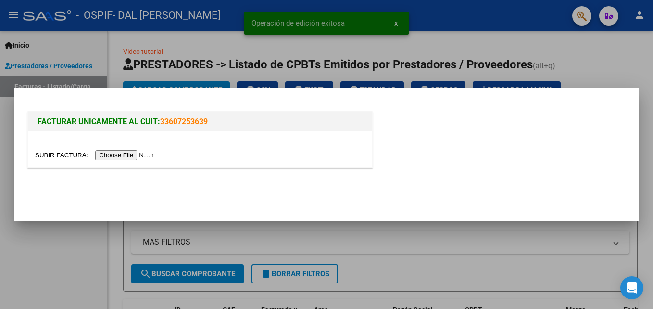
click at [127, 156] on input "file" at bounding box center [96, 155] width 122 height 10
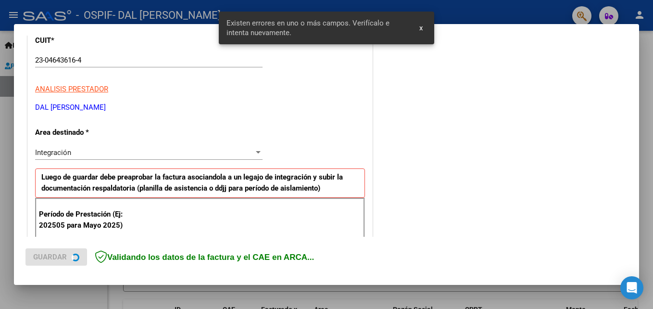
scroll to position [193, 0]
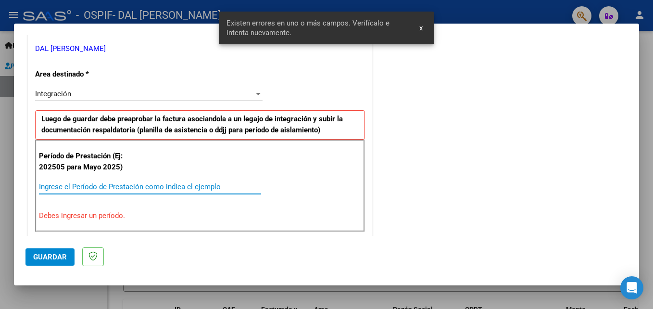
drag, startPoint x: 143, startPoint y: 184, endPoint x: 137, endPoint y: 187, distance: 7.3
click at [142, 184] on input "Ingrese el Período de Prestación como indica el ejemplo" at bounding box center [150, 186] width 222 height 9
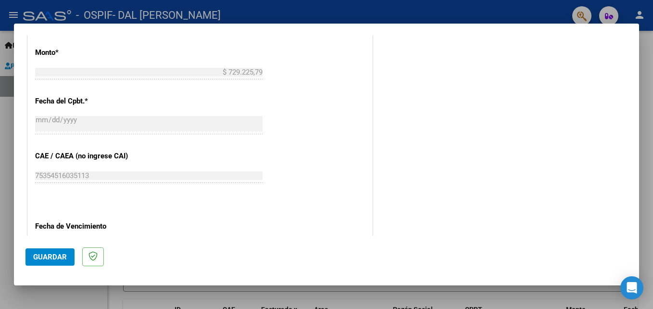
scroll to position [530, 0]
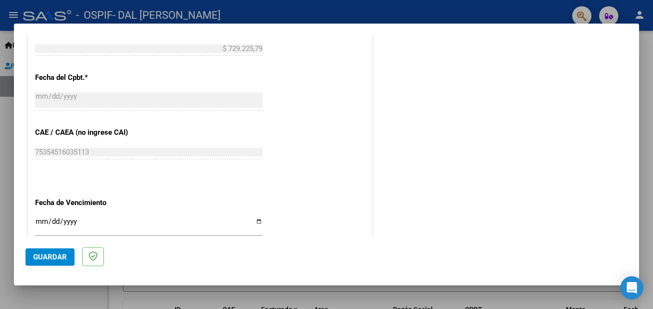
type input "202508"
click at [41, 221] on input "Ingresar la fecha" at bounding box center [149, 224] width 228 height 15
type input "[DATE]"
click at [58, 259] on span "Guardar" at bounding box center [50, 257] width 34 height 9
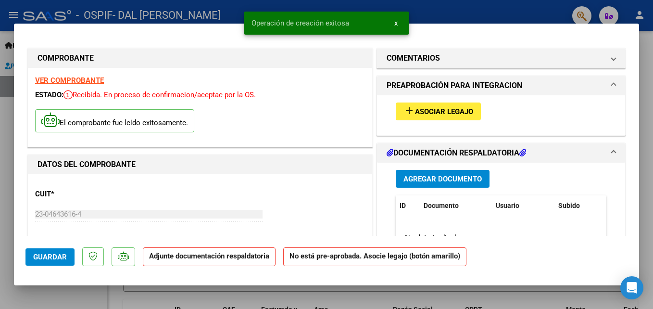
click at [460, 114] on span "Asociar Legajo" at bounding box center [444, 111] width 58 height 9
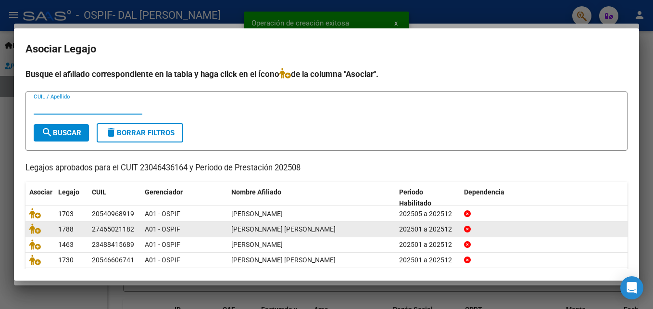
scroll to position [48, 0]
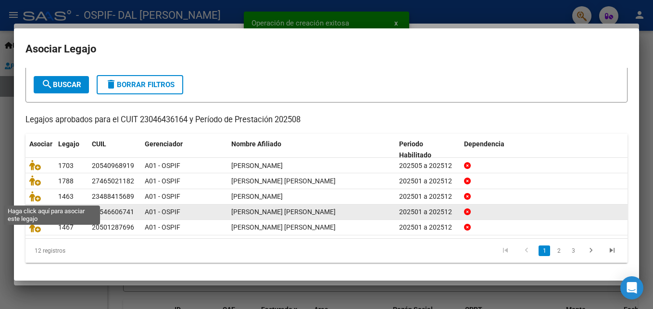
drag, startPoint x: 34, startPoint y: 197, endPoint x: 106, endPoint y: 208, distance: 72.5
click at [37, 197] on icon at bounding box center [35, 196] width 12 height 11
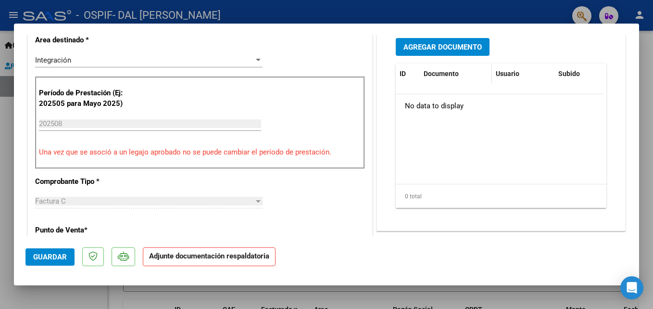
scroll to position [248, 0]
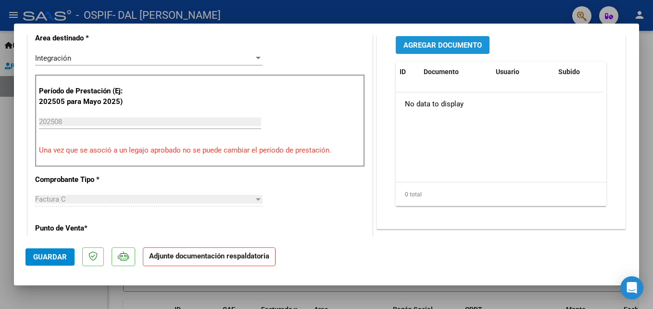
click at [435, 44] on span "Agregar Documento" at bounding box center [443, 45] width 78 height 9
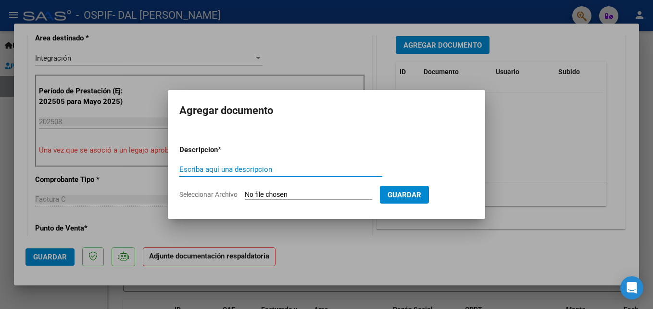
paste input "planilla"
type input "planilla"
click at [275, 192] on input "Seleccionar Archivo" at bounding box center [309, 195] width 128 height 9
type input "C:\fakepath\[PERSON_NAME].pdf"
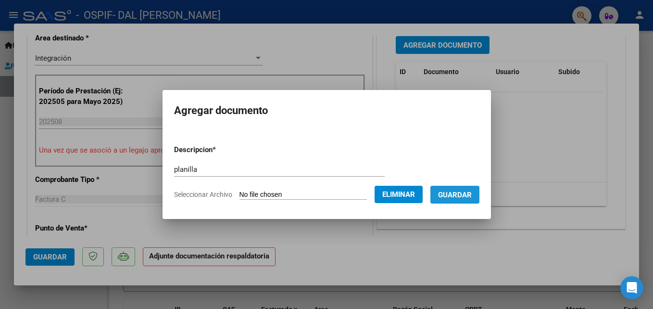
drag, startPoint x: 468, startPoint y: 196, endPoint x: 452, endPoint y: 210, distance: 21.1
click at [469, 197] on span "Guardar" at bounding box center [455, 195] width 34 height 9
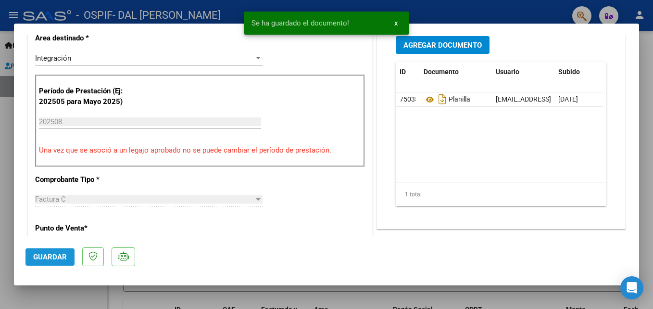
click at [49, 255] on span "Guardar" at bounding box center [50, 257] width 34 height 9
drag, startPoint x: 511, startPoint y: 18, endPoint x: 493, endPoint y: 7, distance: 21.0
click at [508, 16] on div at bounding box center [326, 154] width 653 height 309
type input "$ 0,00"
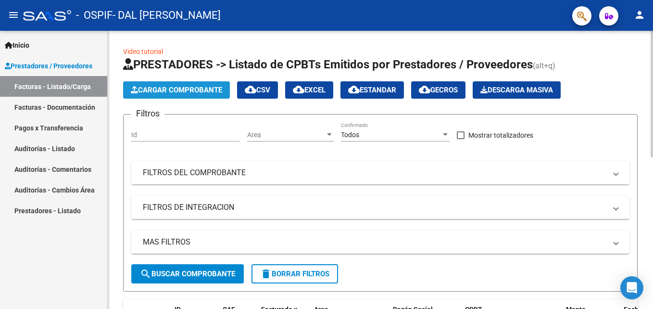
click at [172, 89] on span "Cargar Comprobante" at bounding box center [176, 90] width 91 height 9
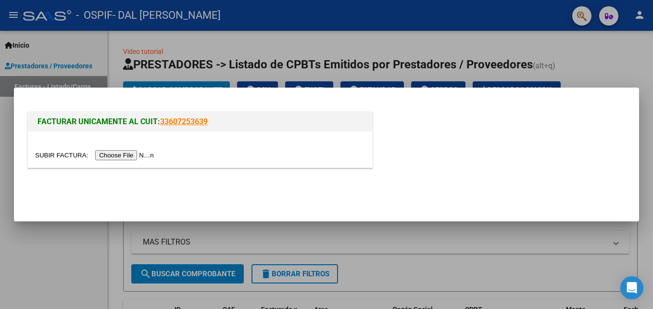
click at [121, 157] on input "file" at bounding box center [96, 155] width 122 height 10
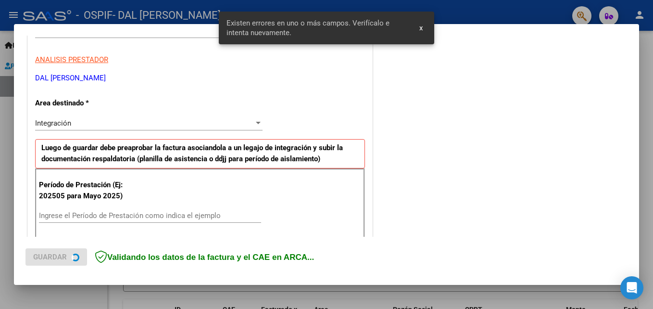
scroll to position [217, 0]
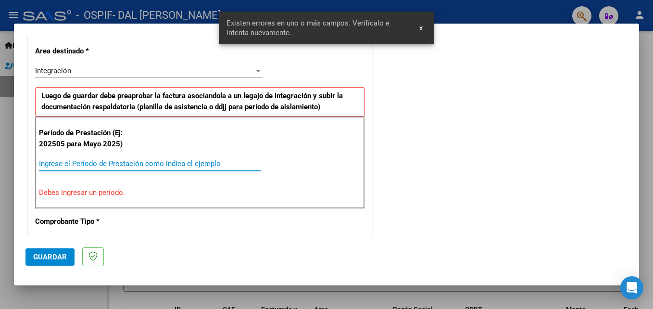
drag, startPoint x: 89, startPoint y: 164, endPoint x: 80, endPoint y: 154, distance: 13.3
click at [89, 164] on input "Ingrese el Período de Prestación como indica el ejemplo" at bounding box center [150, 163] width 222 height 9
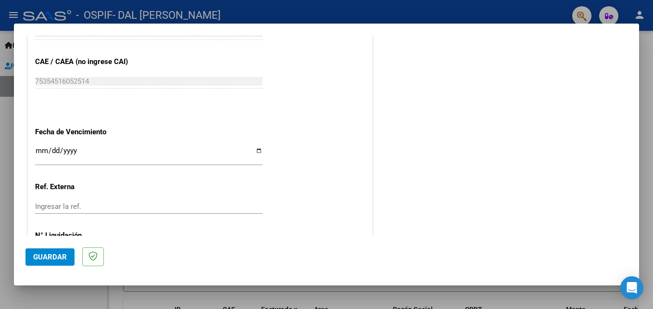
scroll to position [601, 0]
type input "202508"
click at [39, 149] on input "Ingresar la fecha" at bounding box center [149, 153] width 228 height 15
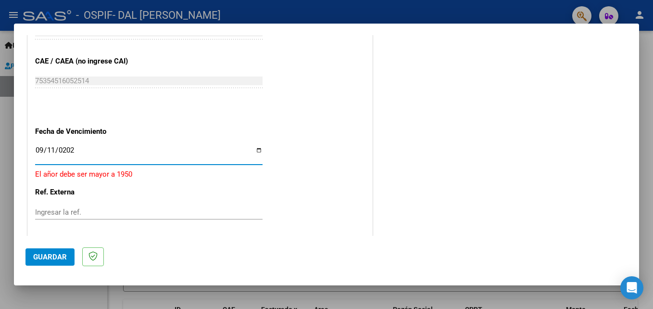
type input "[DATE]"
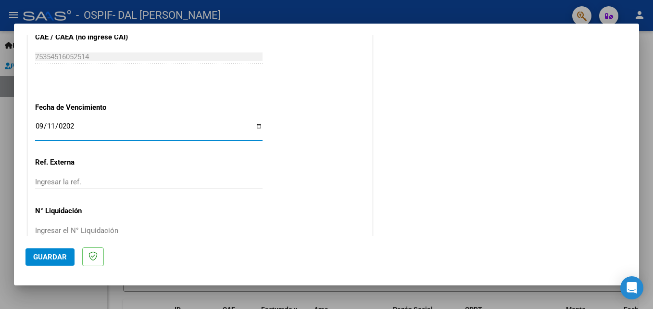
scroll to position [646, 0]
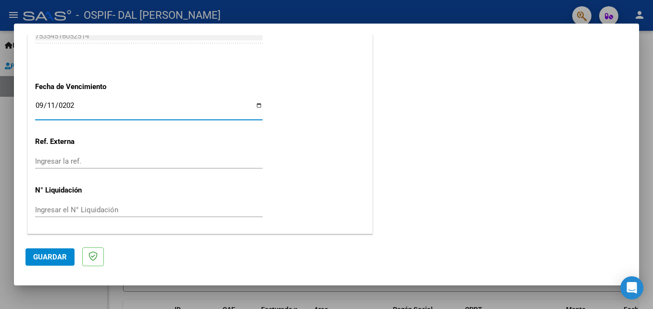
click at [50, 255] on span "Guardar" at bounding box center [50, 257] width 34 height 9
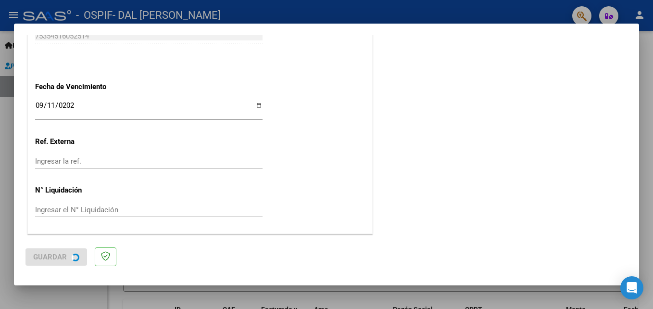
scroll to position [0, 0]
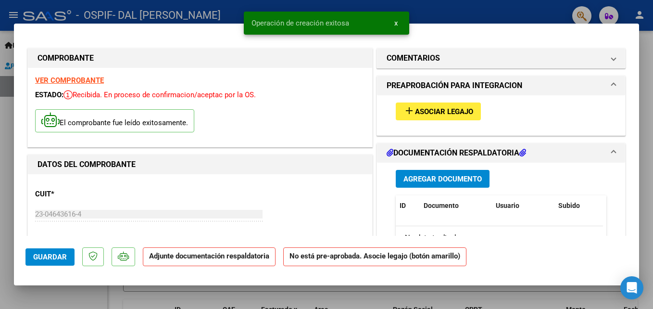
click at [445, 114] on span "Asociar Legajo" at bounding box center [444, 111] width 58 height 9
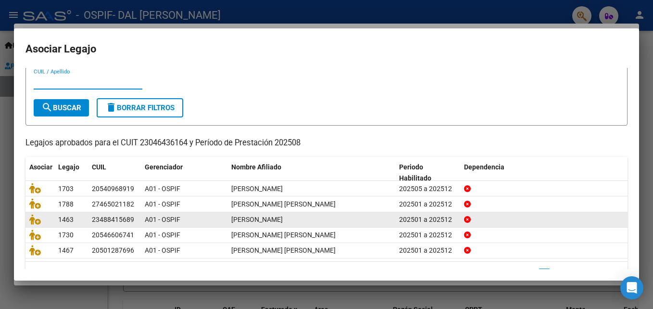
scroll to position [48, 0]
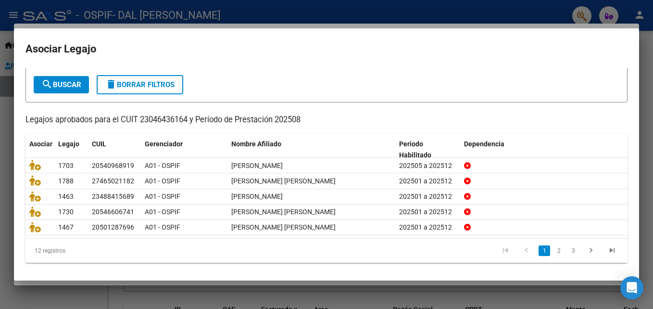
drag, startPoint x: 28, startPoint y: 236, endPoint x: 128, endPoint y: 238, distance: 100.6
click at [32, 235] on datatable-body-cell at bounding box center [40, 227] width 29 height 15
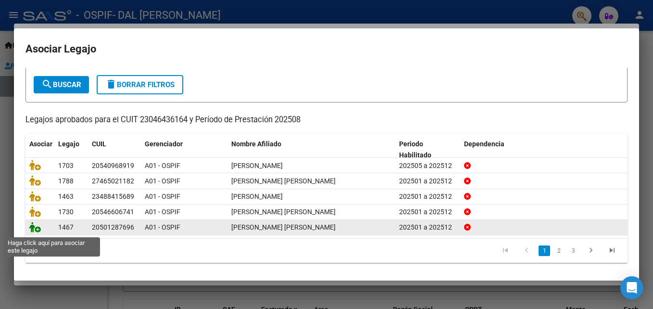
click at [33, 230] on icon at bounding box center [35, 227] width 12 height 11
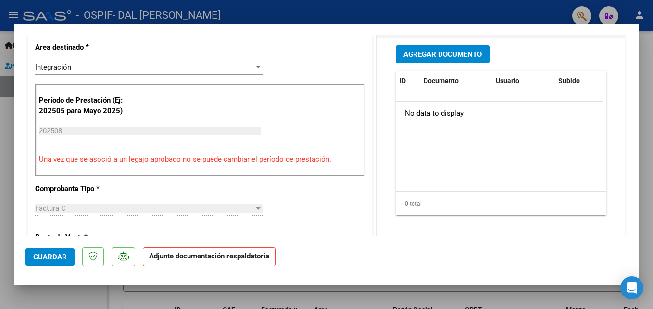
scroll to position [241, 0]
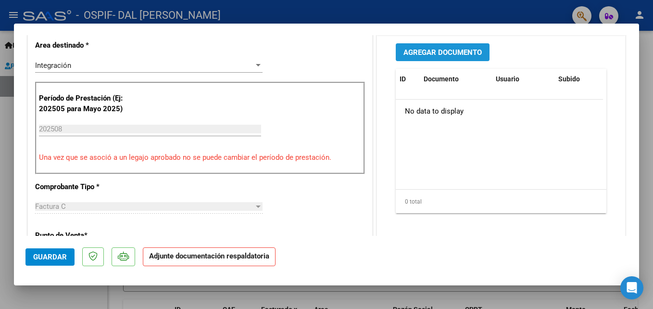
click at [436, 49] on span "Agregar Documento" at bounding box center [443, 52] width 78 height 9
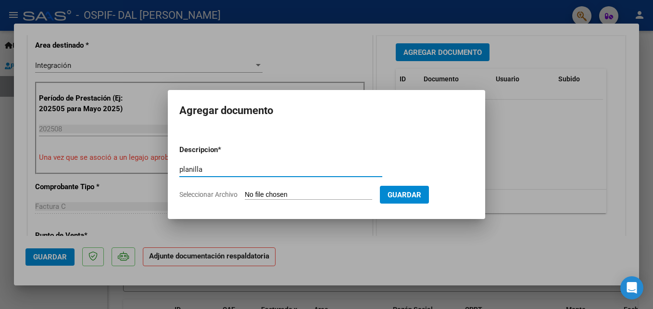
type input "planilla"
click at [306, 196] on input "Seleccionar Archivo" at bounding box center [309, 195] width 128 height 9
type input "C:\fakepath\[PERSON_NAME] [PERSON_NAME].pdf"
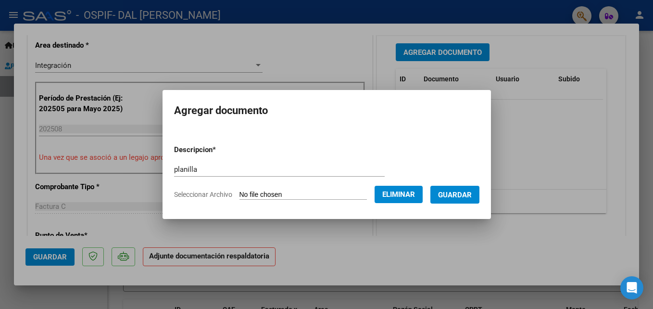
click at [472, 197] on span "Guardar" at bounding box center [455, 195] width 34 height 9
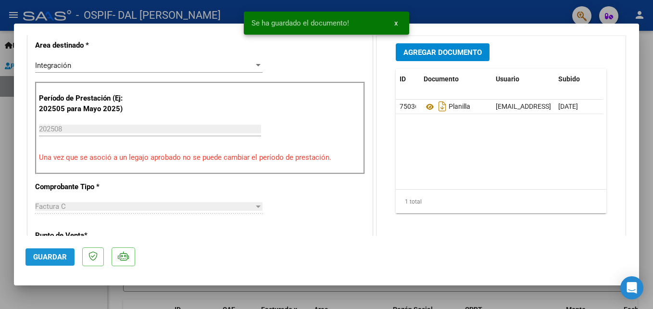
click at [54, 255] on span "Guardar" at bounding box center [50, 257] width 34 height 9
drag, startPoint x: 45, startPoint y: 255, endPoint x: 57, endPoint y: 246, distance: 14.7
click at [50, 251] on button "Guardar" at bounding box center [50, 256] width 49 height 17
click at [457, 15] on div at bounding box center [326, 154] width 653 height 309
type input "$ 0,00"
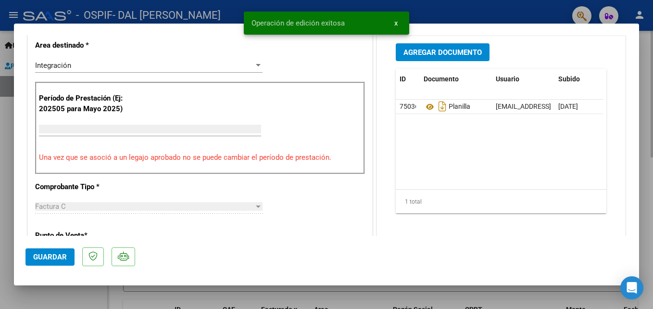
scroll to position [199, 0]
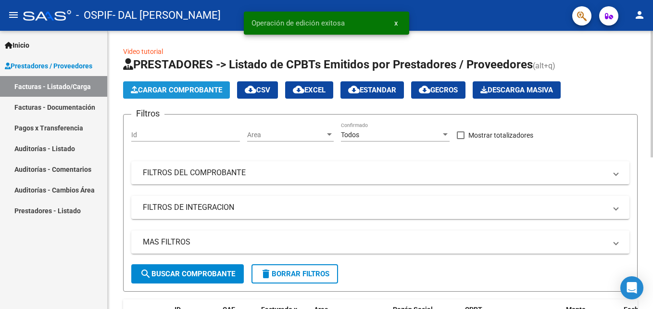
click at [176, 89] on span "Cargar Comprobante" at bounding box center [176, 90] width 91 height 9
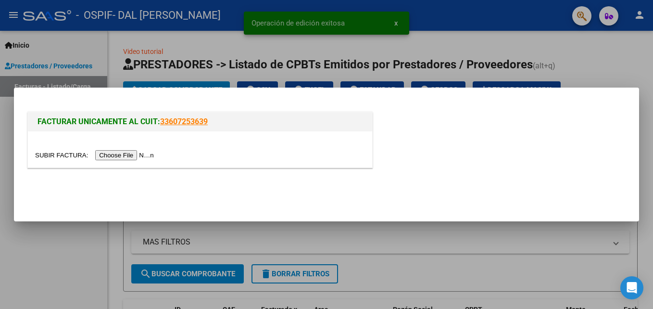
click at [131, 155] on input "file" at bounding box center [96, 155] width 122 height 10
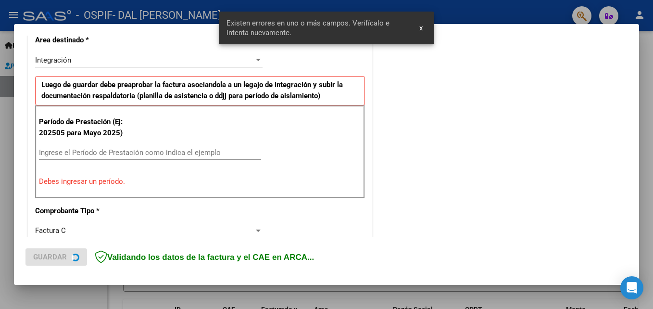
scroll to position [313, 0]
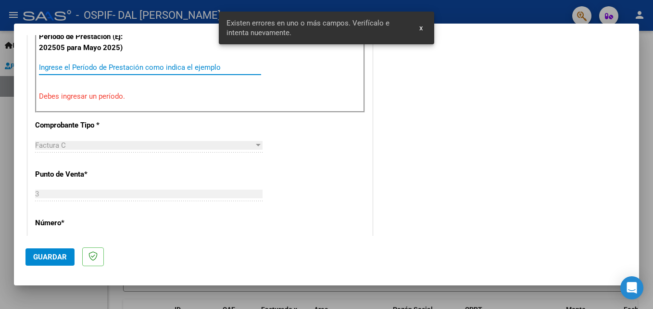
click at [72, 64] on input "Ingrese el Período de Prestación como indica el ejemplo" at bounding box center [150, 67] width 222 height 9
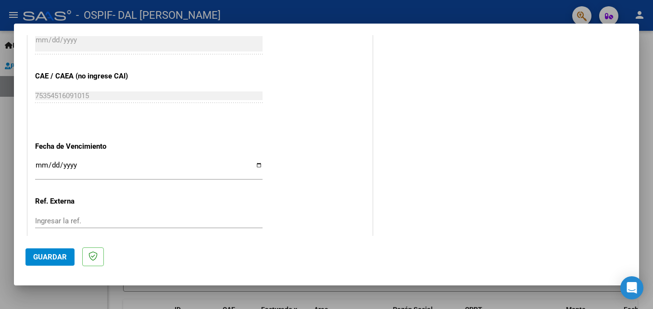
scroll to position [601, 0]
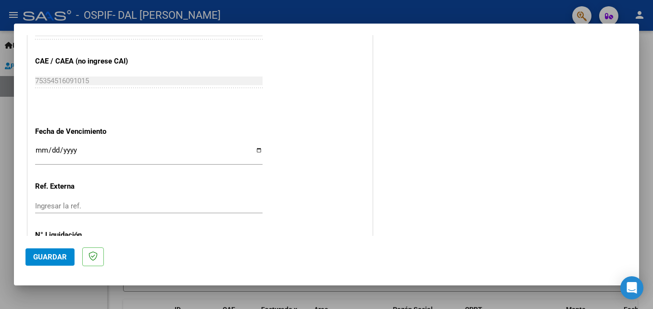
type input "202508"
drag, startPoint x: 39, startPoint y: 150, endPoint x: 26, endPoint y: 147, distance: 12.7
click at [38, 150] on input "Ingresar la fecha" at bounding box center [149, 153] width 228 height 15
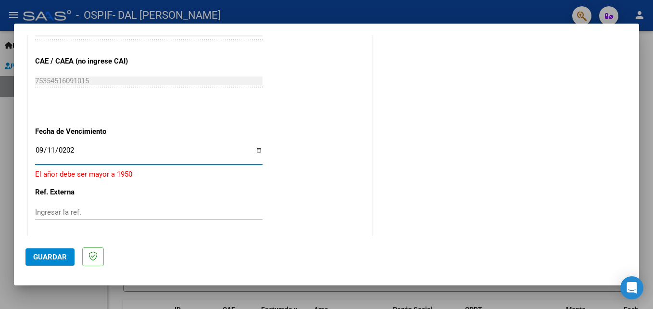
type input "[DATE]"
drag, startPoint x: 46, startPoint y: 254, endPoint x: 97, endPoint y: 244, distance: 52.4
click at [49, 254] on span "Guardar" at bounding box center [50, 257] width 34 height 9
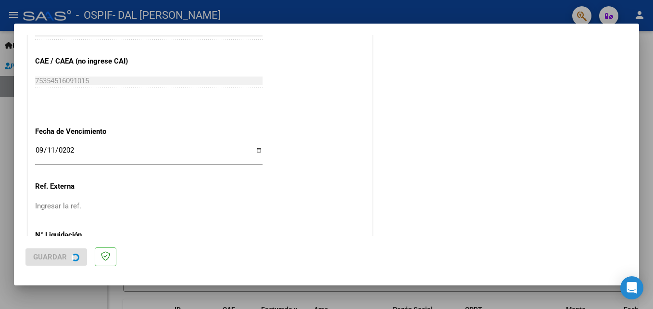
scroll to position [0, 0]
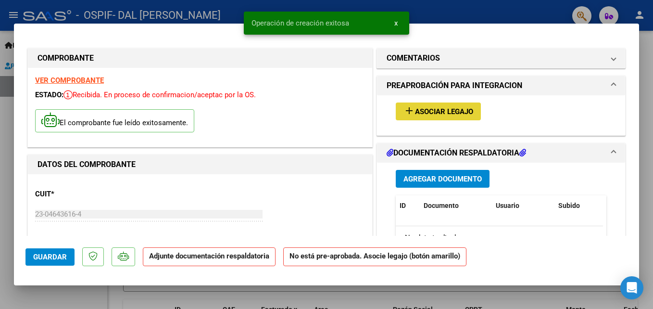
click at [438, 110] on span "Asociar Legajo" at bounding box center [444, 111] width 58 height 9
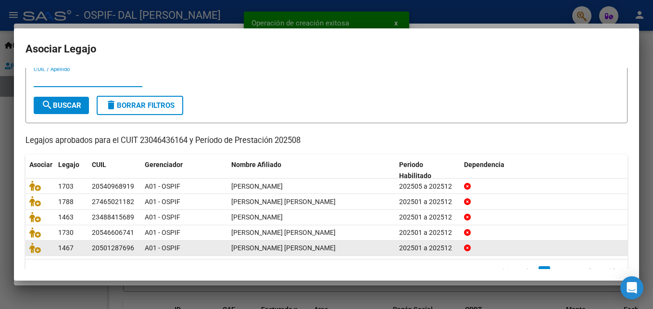
scroll to position [48, 0]
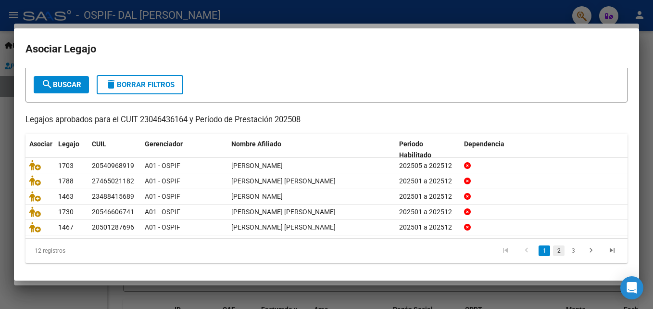
click at [553, 253] on link "2" at bounding box center [559, 250] width 12 height 11
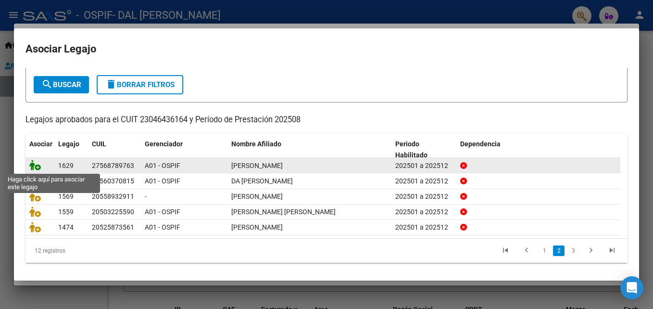
click at [35, 166] on icon at bounding box center [35, 165] width 12 height 11
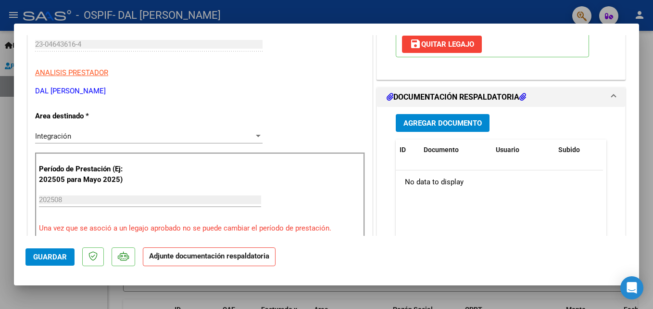
scroll to position [192, 0]
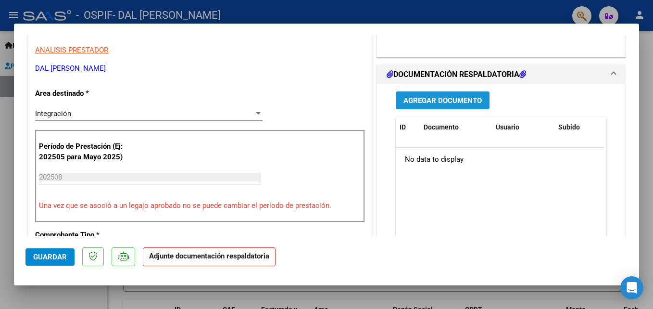
click at [432, 96] on span "Agregar Documento" at bounding box center [443, 100] width 78 height 9
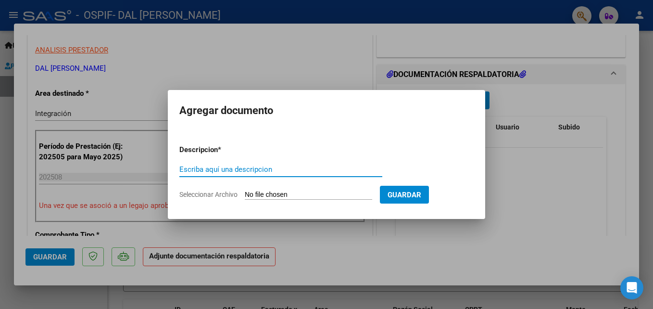
paste input "planilla"
type input "planilla"
click at [281, 195] on input "Seleccionar Archivo" at bounding box center [309, 195] width 128 height 9
type input "C:\fakepath\[PERSON_NAME] - AGOSTO.pdf"
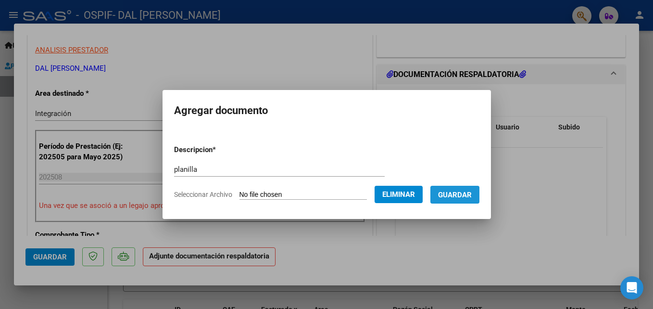
click at [468, 199] on span "Guardar" at bounding box center [455, 195] width 34 height 9
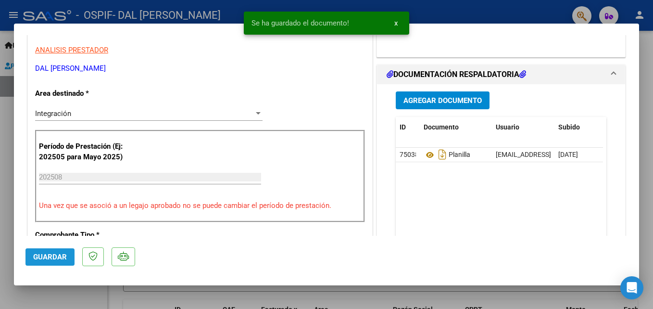
click at [53, 255] on span "Guardar" at bounding box center [50, 257] width 34 height 9
click at [475, 17] on div at bounding box center [326, 154] width 653 height 309
type input "$ 0,00"
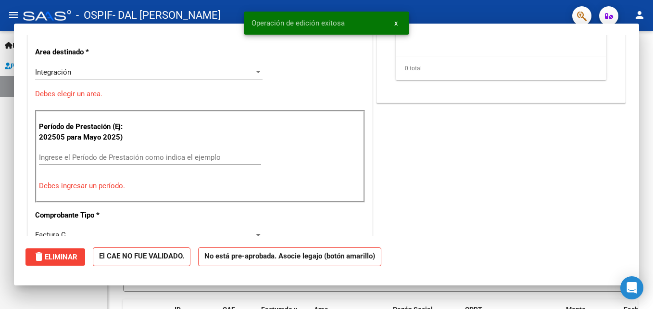
scroll to position [163, 0]
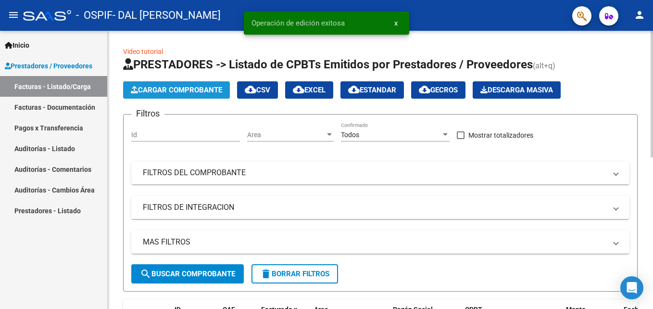
click at [186, 92] on span "Cargar Comprobante" at bounding box center [176, 90] width 91 height 9
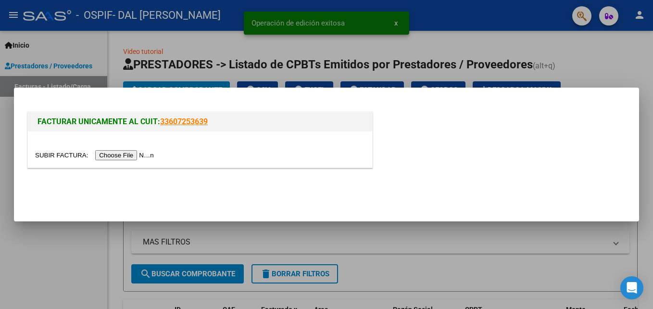
click at [127, 159] on input "file" at bounding box center [96, 155] width 122 height 10
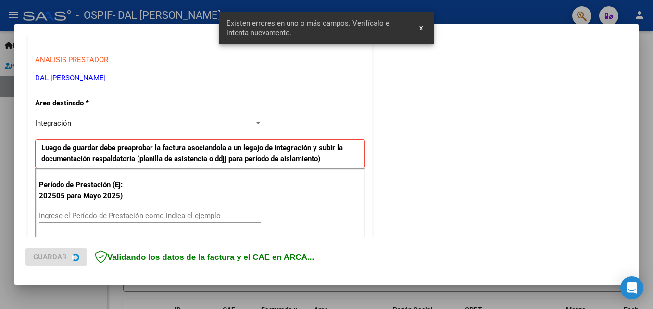
scroll to position [217, 0]
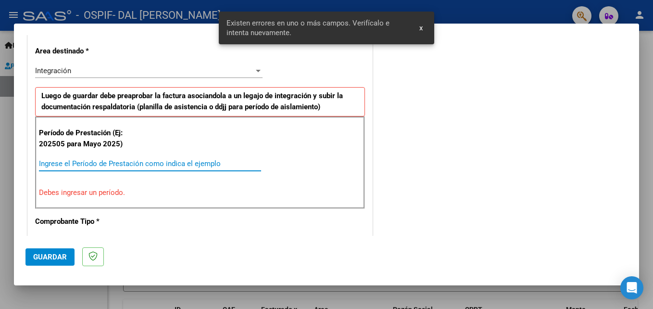
click at [99, 165] on input "Ingrese el Período de Prestación como indica el ejemplo" at bounding box center [150, 163] width 222 height 9
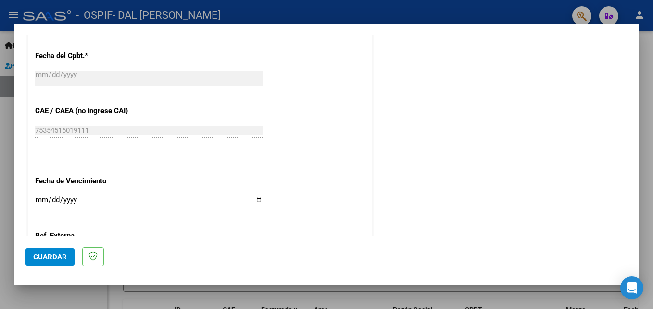
scroll to position [553, 0]
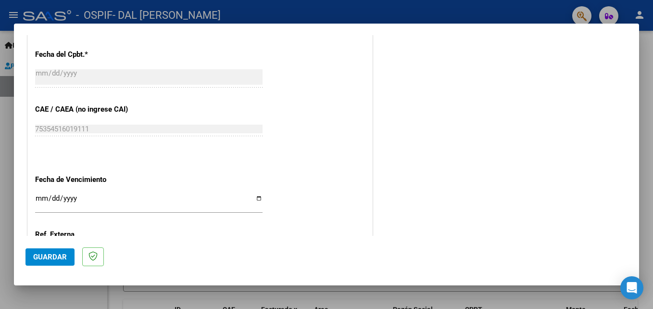
type input "202508"
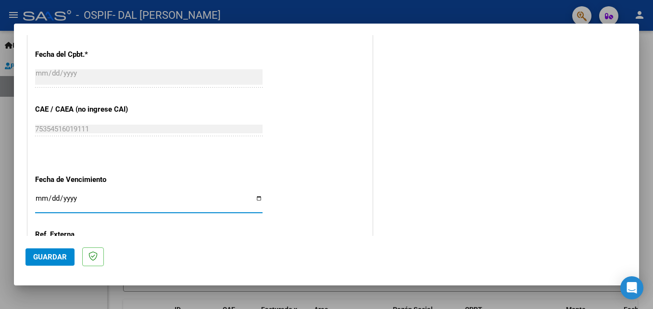
click at [41, 198] on input "Ingresar la fecha" at bounding box center [149, 201] width 228 height 15
type input "[DATE]"
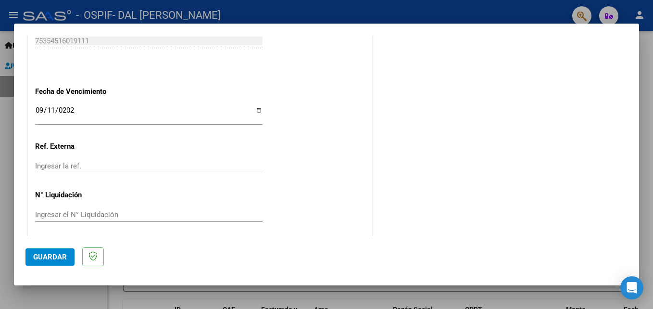
scroll to position [646, 0]
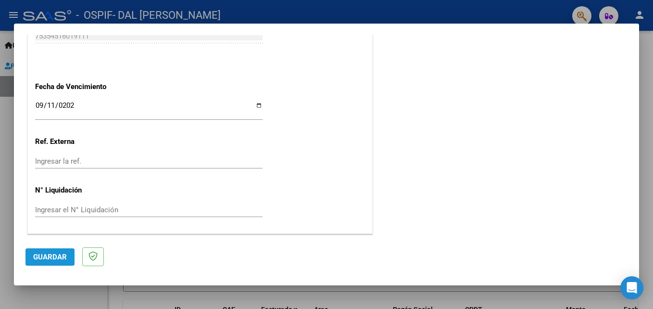
click at [62, 255] on span "Guardar" at bounding box center [50, 257] width 34 height 9
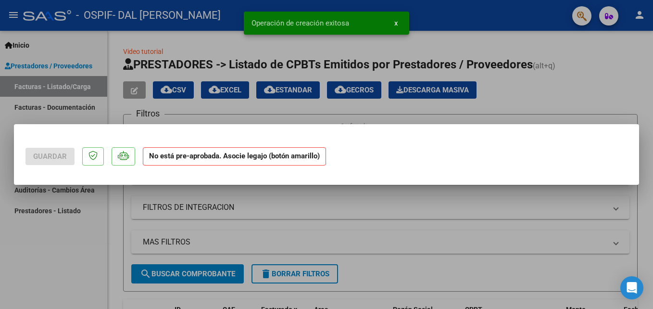
scroll to position [0, 0]
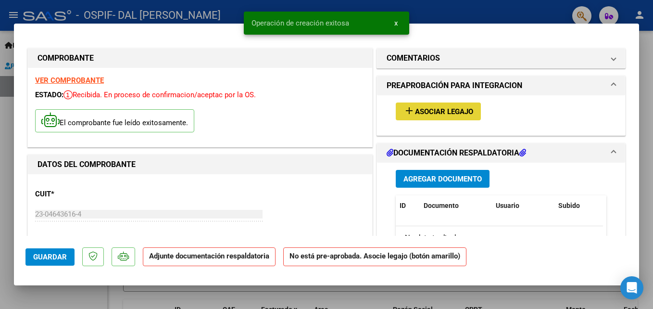
click at [434, 116] on button "add Asociar Legajo" at bounding box center [438, 111] width 85 height 18
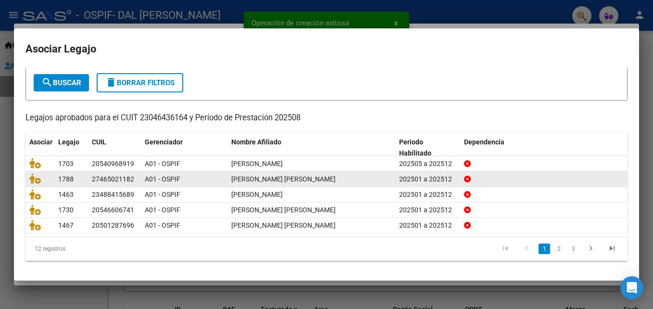
scroll to position [52, 0]
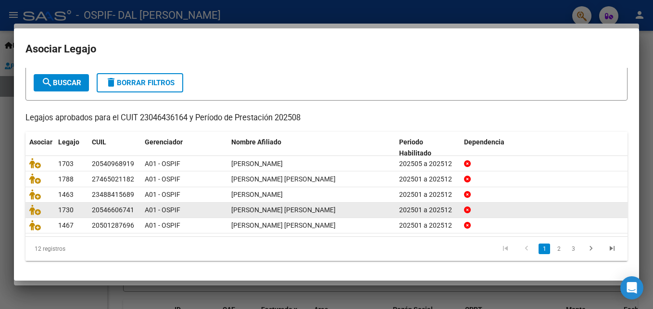
click at [553, 247] on link "2" at bounding box center [559, 248] width 12 height 11
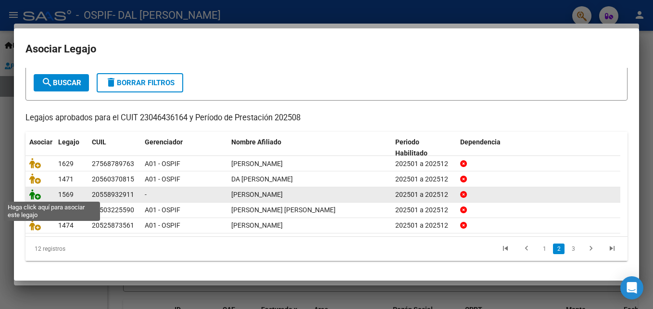
click at [38, 193] on icon at bounding box center [35, 194] width 12 height 11
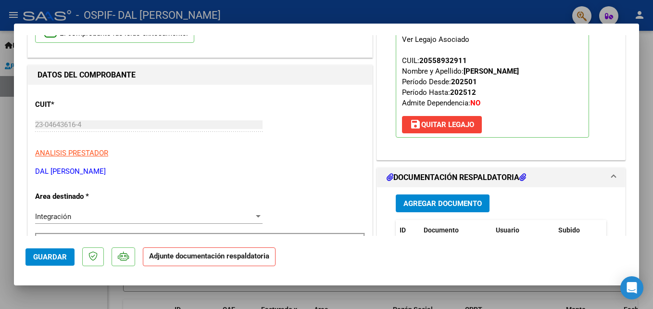
scroll to position [96, 0]
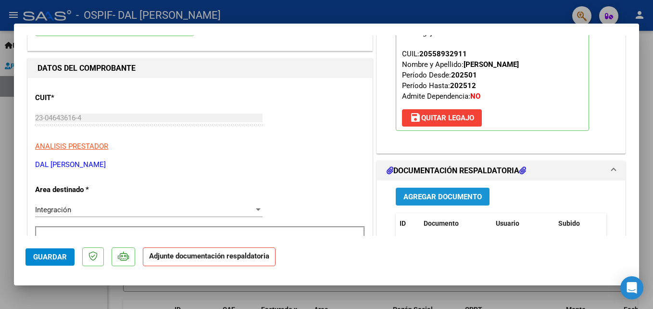
click at [453, 200] on span "Agregar Documento" at bounding box center [443, 196] width 78 height 9
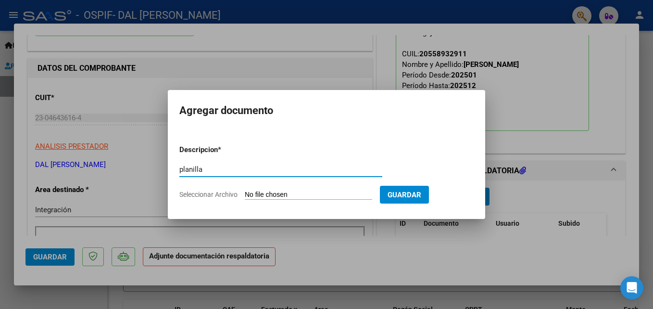
type input "planilla"
click at [268, 195] on input "Seleccionar Archivo" at bounding box center [309, 195] width 128 height 9
type input "C:\fakepath\[PERSON_NAME].pdf"
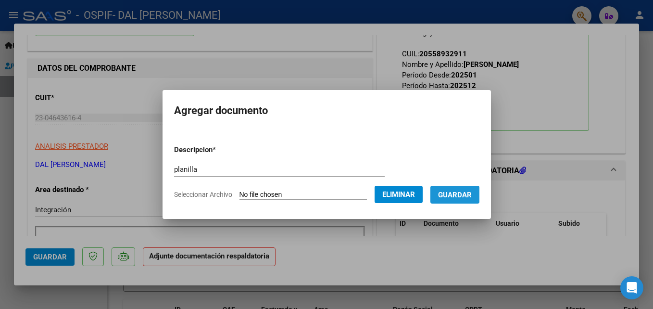
click at [472, 197] on span "Guardar" at bounding box center [455, 195] width 34 height 9
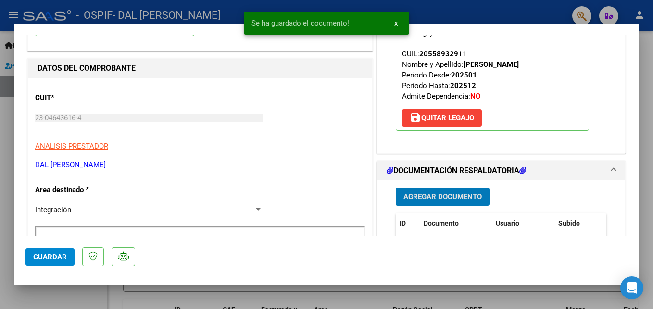
click at [41, 254] on span "Guardar" at bounding box center [50, 257] width 34 height 9
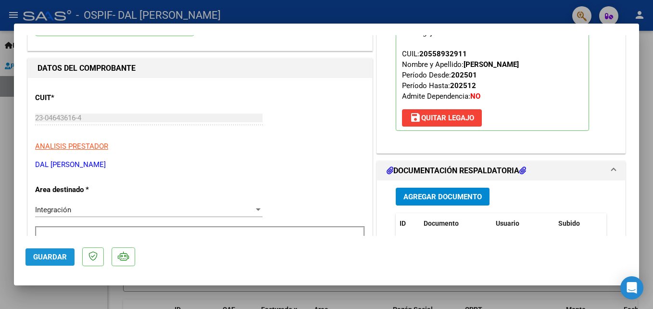
click at [46, 263] on button "Guardar" at bounding box center [50, 256] width 49 height 17
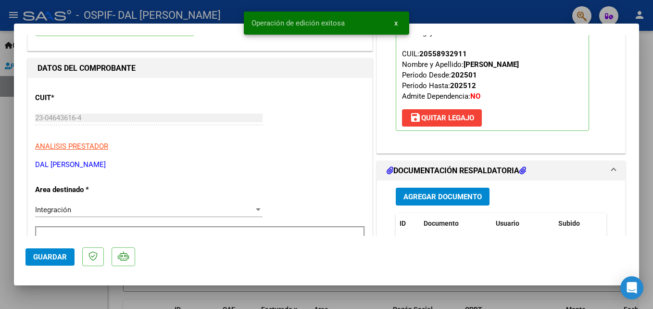
click at [478, 17] on div at bounding box center [326, 154] width 653 height 309
type input "$ 0,00"
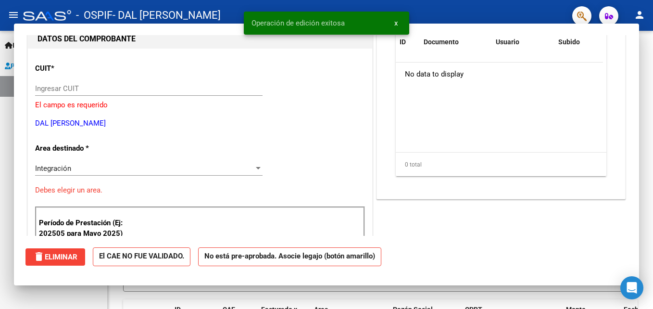
scroll to position [102, 0]
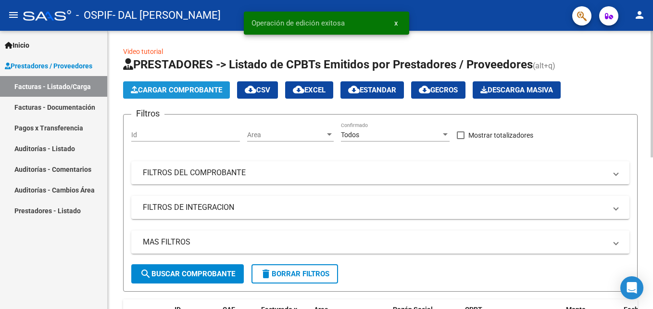
click at [215, 89] on span "Cargar Comprobante" at bounding box center [176, 90] width 91 height 9
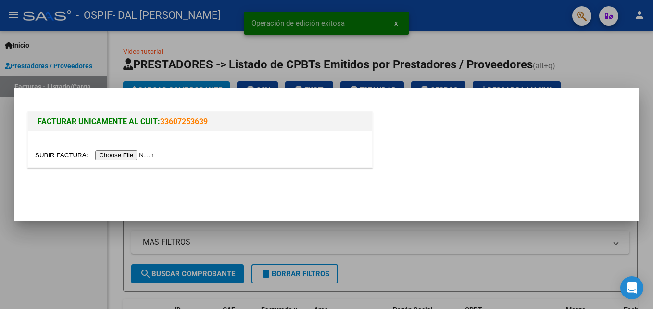
click at [131, 156] on input "file" at bounding box center [96, 155] width 122 height 10
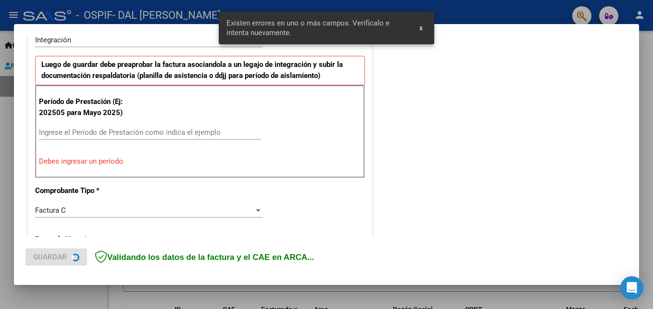
scroll to position [303, 0]
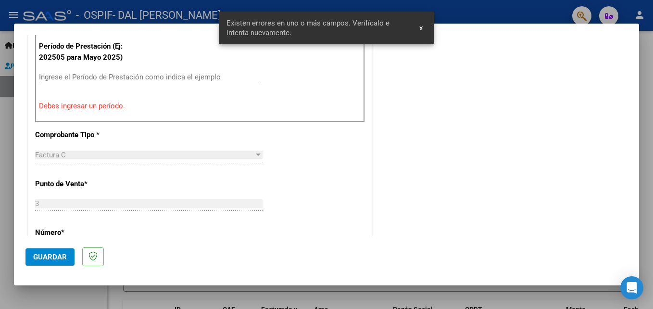
drag, startPoint x: 82, startPoint y: 77, endPoint x: 64, endPoint y: 71, distance: 19.0
click at [80, 80] on input "Ingrese el Período de Prestación como indica el ejemplo" at bounding box center [150, 77] width 222 height 9
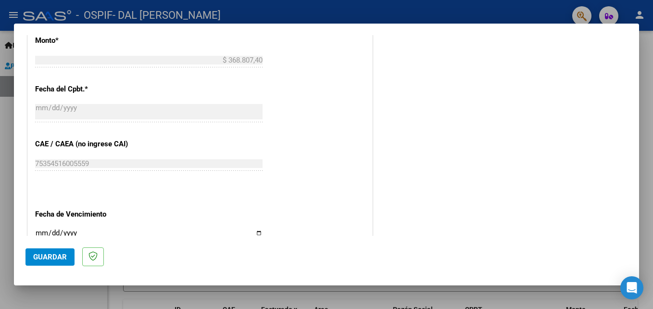
scroll to position [544, 0]
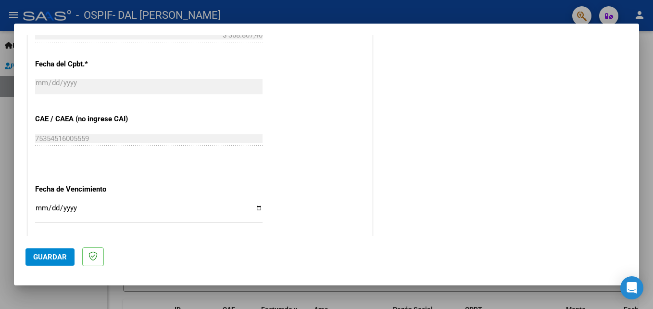
type input "202508"
click at [38, 208] on input "Ingresar la fecha" at bounding box center [149, 211] width 228 height 15
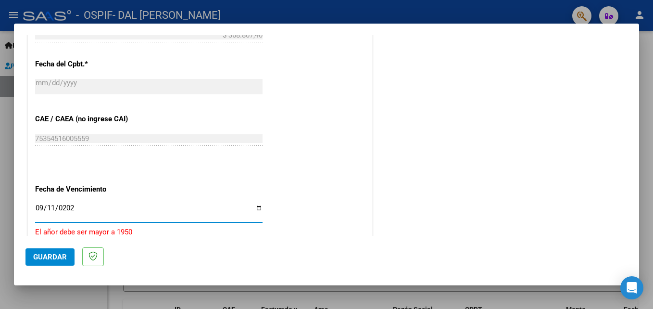
type input "[DATE]"
click at [55, 260] on span "Guardar" at bounding box center [50, 257] width 34 height 9
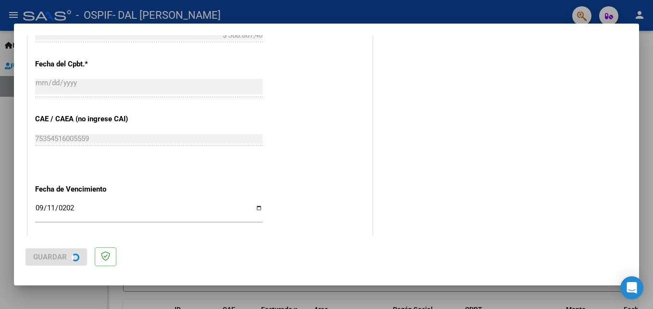
scroll to position [0, 0]
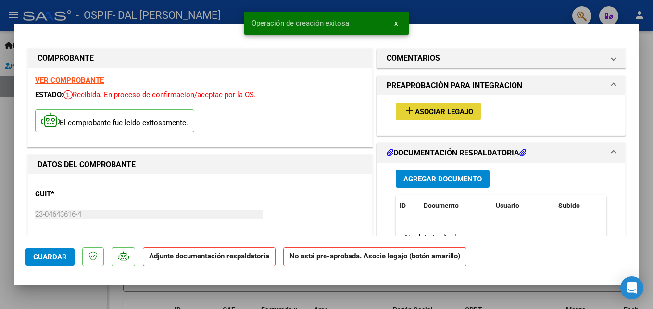
click at [457, 111] on span "Asociar Legajo" at bounding box center [444, 111] width 58 height 9
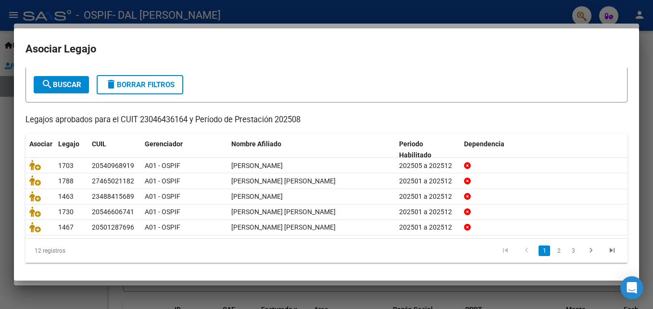
scroll to position [52, 0]
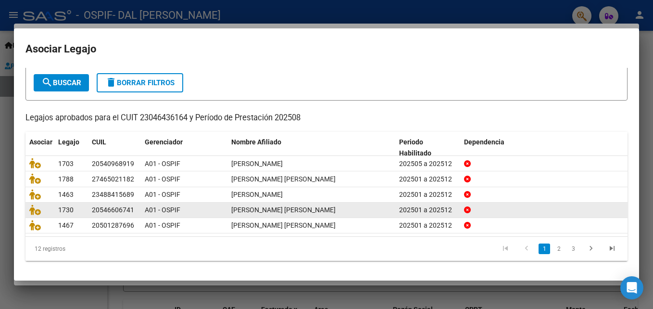
click at [553, 249] on link "2" at bounding box center [559, 248] width 12 height 11
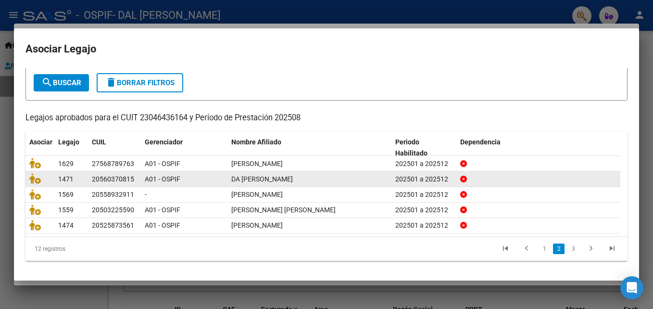
click at [274, 180] on span "DA [PERSON_NAME]" at bounding box center [262, 179] width 62 height 8
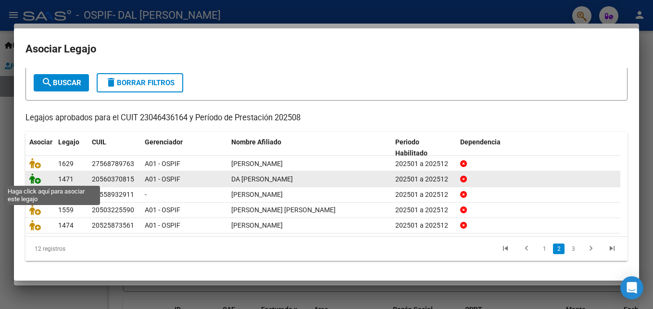
click at [34, 180] on icon at bounding box center [35, 178] width 12 height 11
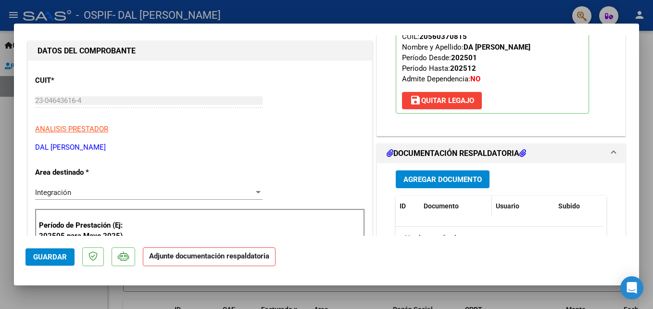
scroll to position [115, 0]
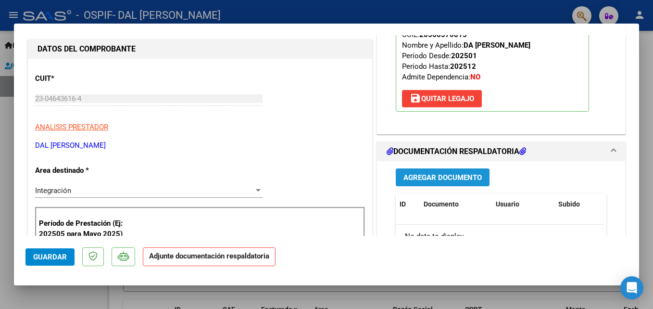
click at [434, 179] on span "Agregar Documento" at bounding box center [443, 177] width 78 height 9
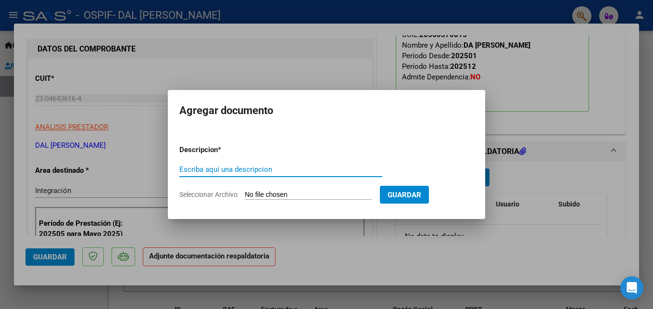
click at [216, 168] on input "Escriba aquí una descripcion" at bounding box center [280, 169] width 203 height 9
paste input "planilla"
type input "planilla"
click at [275, 197] on input "Seleccionar Archivo" at bounding box center [309, 195] width 128 height 9
type input "C:\fakepath\DA [PERSON_NAME] -AGOSTO.pdf"
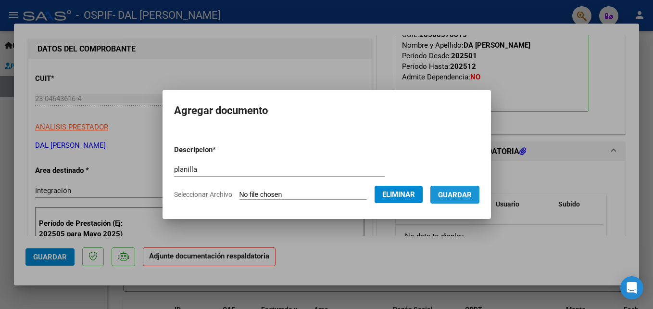
click at [472, 193] on span "Guardar" at bounding box center [455, 195] width 34 height 9
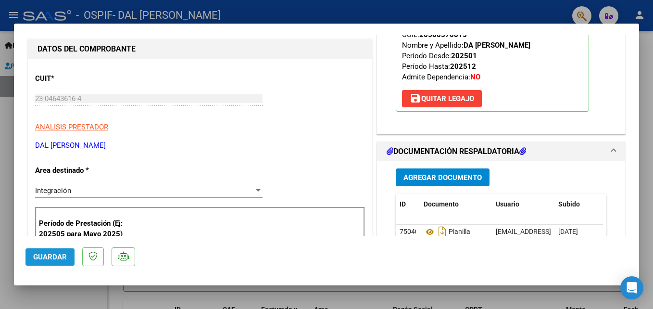
click at [58, 254] on span "Guardar" at bounding box center [50, 257] width 34 height 9
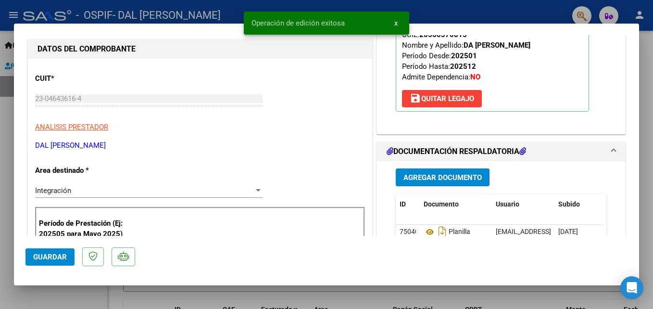
click at [458, 13] on div at bounding box center [326, 154] width 653 height 309
type input "$ 0,00"
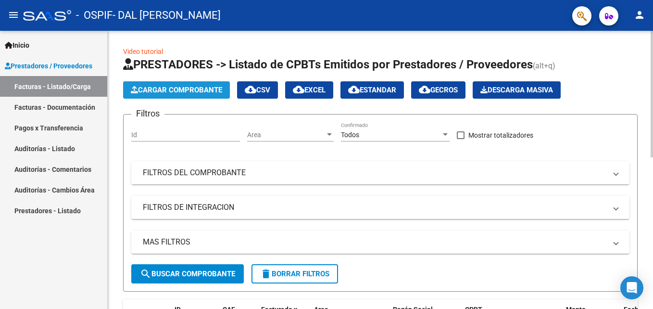
click at [172, 84] on button "Cargar Comprobante" at bounding box center [176, 89] width 107 height 17
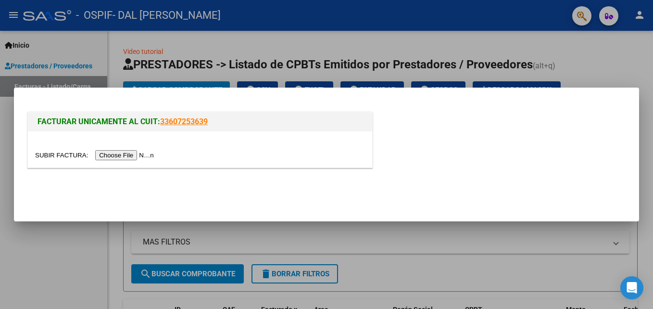
click at [115, 155] on input "file" at bounding box center [96, 155] width 122 height 10
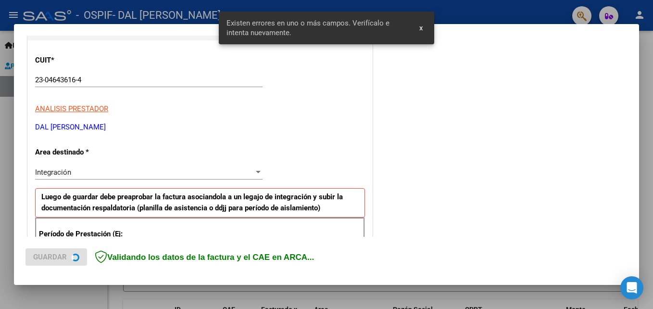
scroll to position [217, 0]
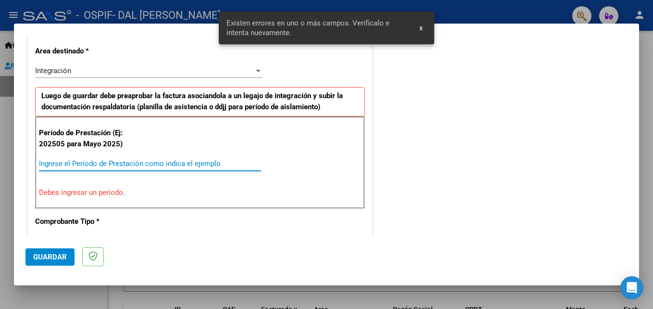
click at [54, 165] on input "Ingrese el Período de Prestación como indica el ejemplo" at bounding box center [150, 163] width 222 height 9
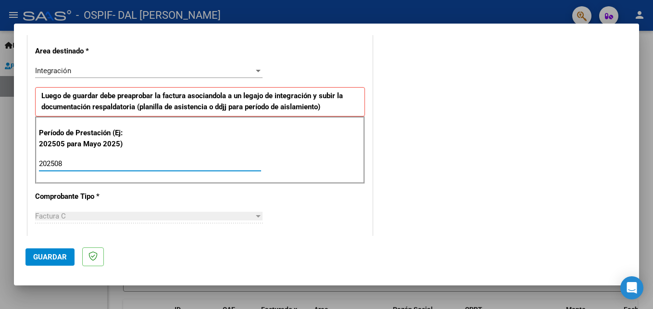
type input "202508"
click at [50, 254] on span "Guardar" at bounding box center [50, 257] width 34 height 9
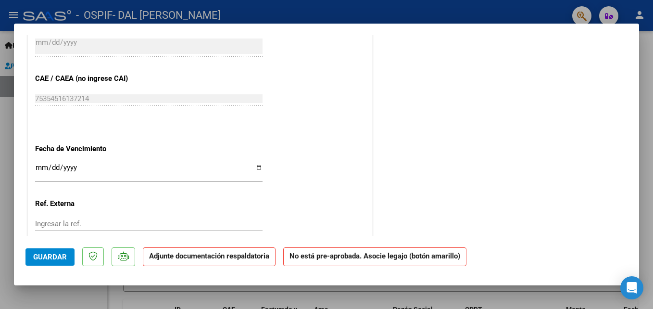
scroll to position [626, 0]
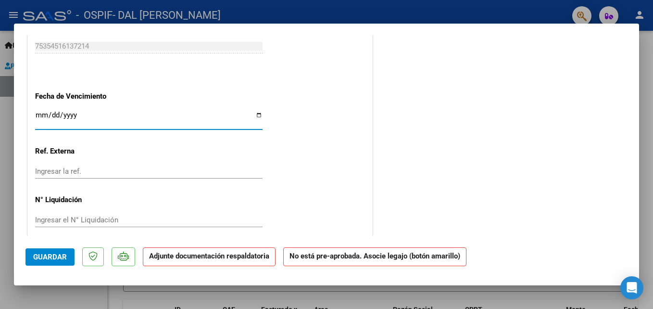
drag, startPoint x: 35, startPoint y: 117, endPoint x: 31, endPoint y: 128, distance: 11.3
click at [36, 123] on input "Ingresar la fecha" at bounding box center [149, 118] width 228 height 15
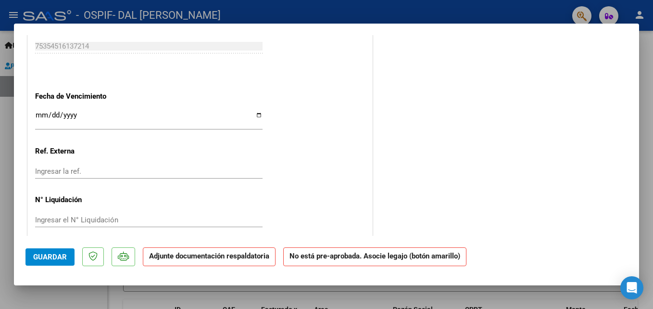
drag, startPoint x: 82, startPoint y: 110, endPoint x: 85, endPoint y: 116, distance: 6.5
click at [84, 115] on div "[DATE] Ingresar la fecha" at bounding box center [149, 119] width 228 height 21
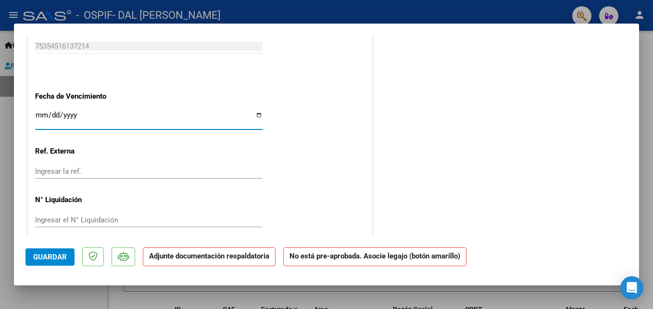
click at [75, 114] on input "[DATE]" at bounding box center [149, 118] width 228 height 15
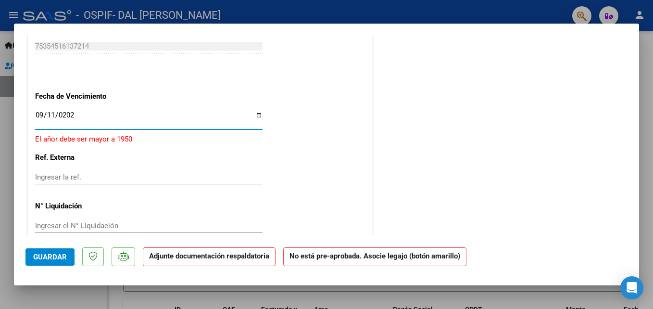
type input "[DATE]"
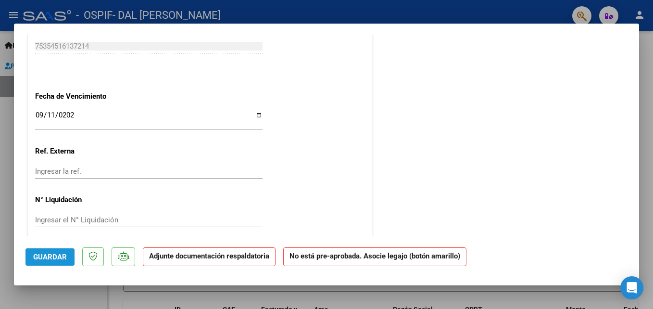
click at [58, 254] on span "Guardar" at bounding box center [50, 257] width 34 height 9
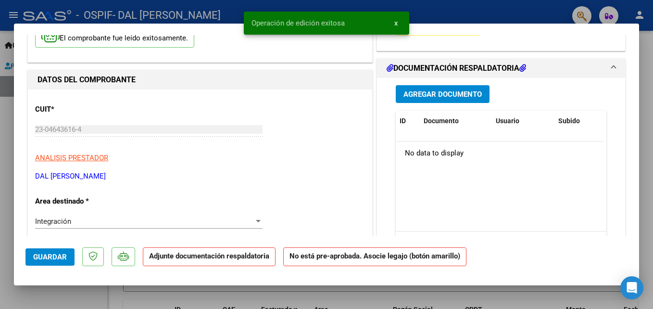
scroll to position [48, 0]
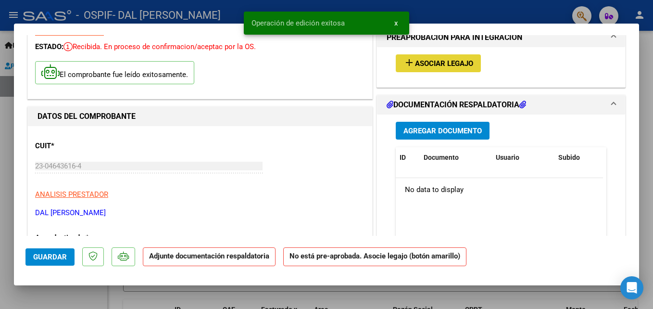
click at [462, 64] on span "Asociar Legajo" at bounding box center [444, 63] width 58 height 9
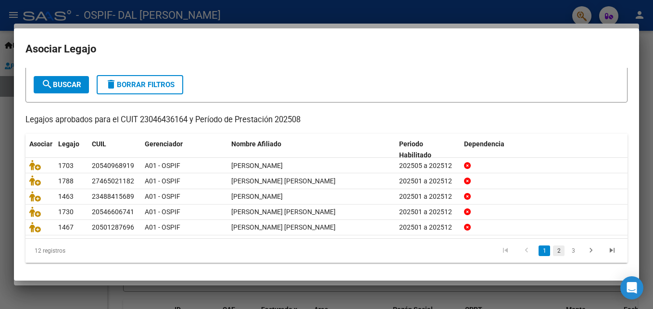
click at [554, 252] on link "2" at bounding box center [559, 250] width 12 height 11
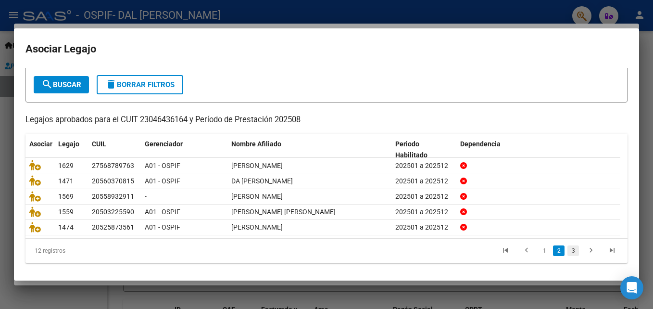
click at [568, 254] on link "3" at bounding box center [574, 250] width 12 height 11
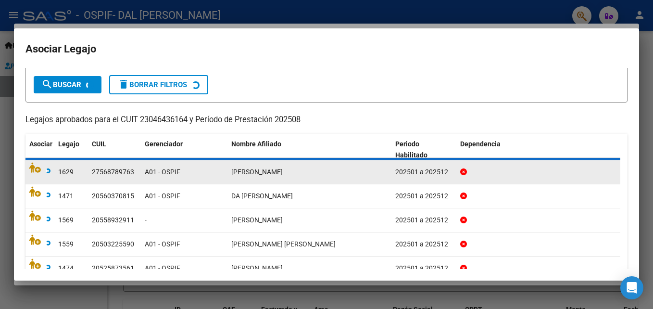
scroll to position [5, 0]
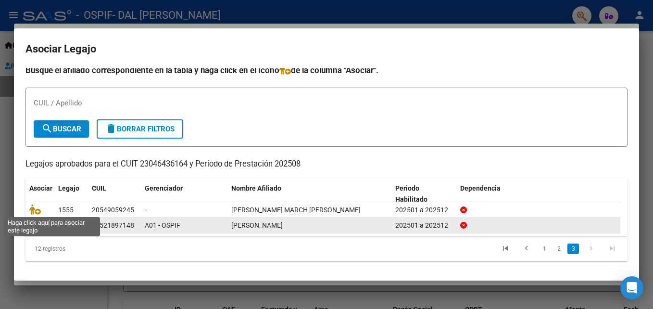
drag, startPoint x: 30, startPoint y: 206, endPoint x: 148, endPoint y: 232, distance: 120.7
click at [32, 206] on icon at bounding box center [35, 209] width 12 height 11
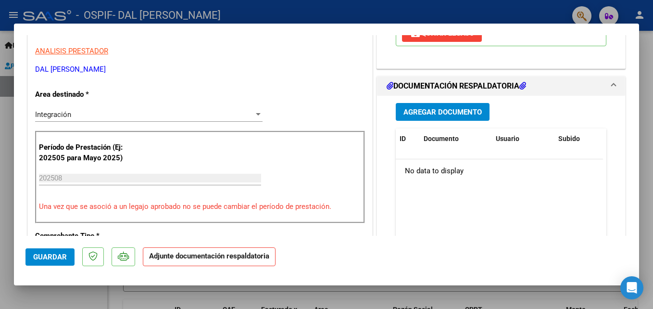
scroll to position [192, 0]
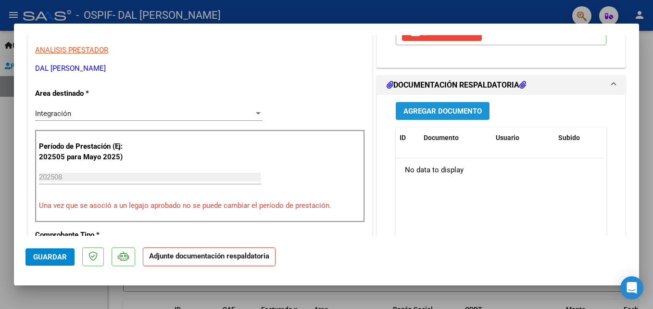
click at [440, 107] on span "Agregar Documento" at bounding box center [443, 111] width 78 height 9
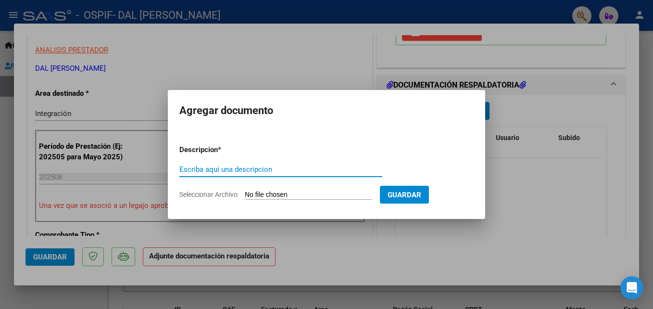
paste input "planilla"
type input "planilla"
click at [294, 193] on input "Seleccionar Archivo" at bounding box center [309, 195] width 128 height 9
type input "C:\fakepath\[PERSON_NAME] MARCH [PERSON_NAME] (1).pdf"
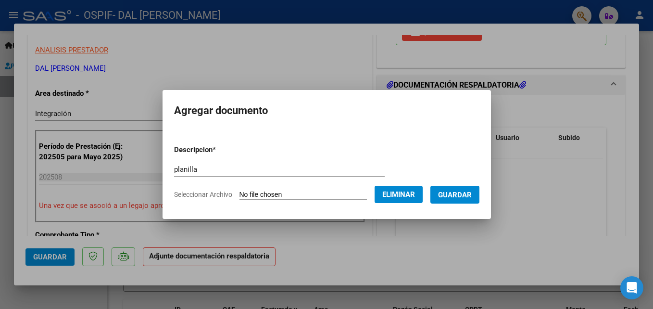
click at [469, 190] on span "Guardar" at bounding box center [455, 194] width 34 height 9
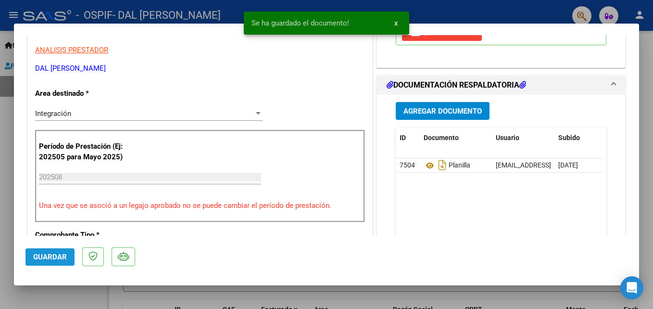
click at [44, 253] on span "Guardar" at bounding box center [50, 257] width 34 height 9
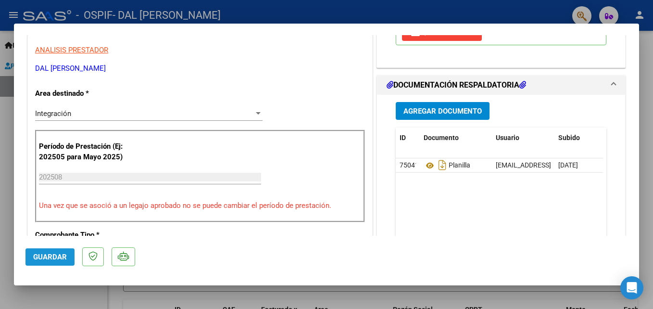
drag, startPoint x: 53, startPoint y: 252, endPoint x: 254, endPoint y: 97, distance: 253.1
click at [54, 253] on span "Guardar" at bounding box center [50, 257] width 34 height 9
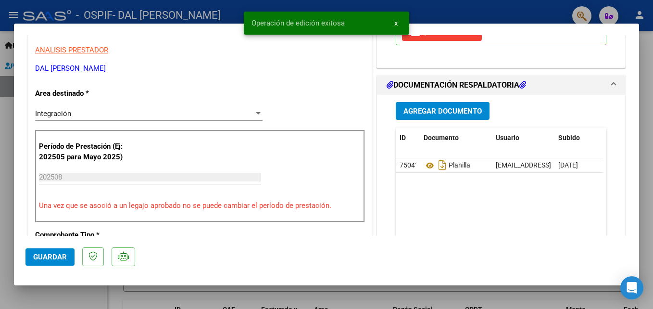
click at [407, 13] on snack-bar-container "Operación de edición exitosa x" at bounding box center [327, 23] width 166 height 23
click at [442, 13] on div at bounding box center [326, 154] width 653 height 309
type input "$ 0,00"
